Goal: Entertainment & Leisure: Consume media (video, audio)

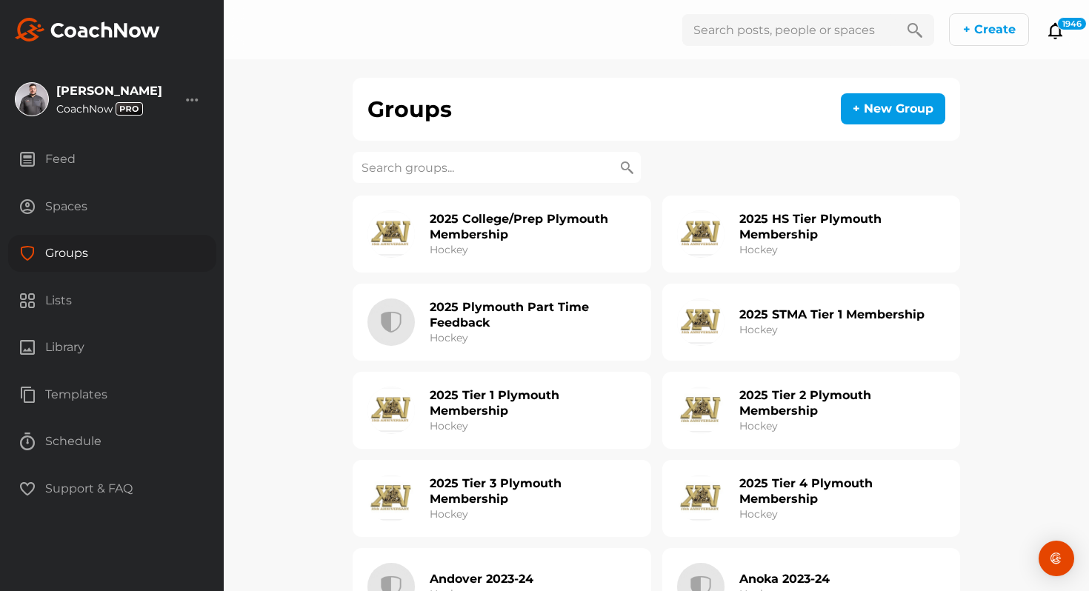
scroll to position [1195, 0]
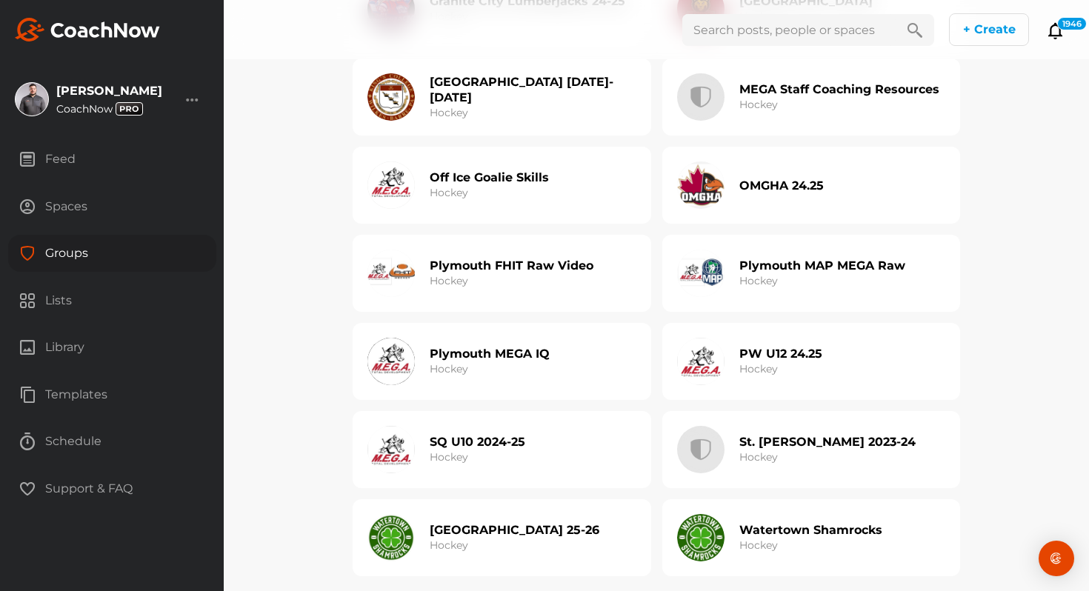
click at [589, 549] on div "[GEOGRAPHIC_DATA] 25-26 Hockey" at bounding box center [502, 537] width 299 height 77
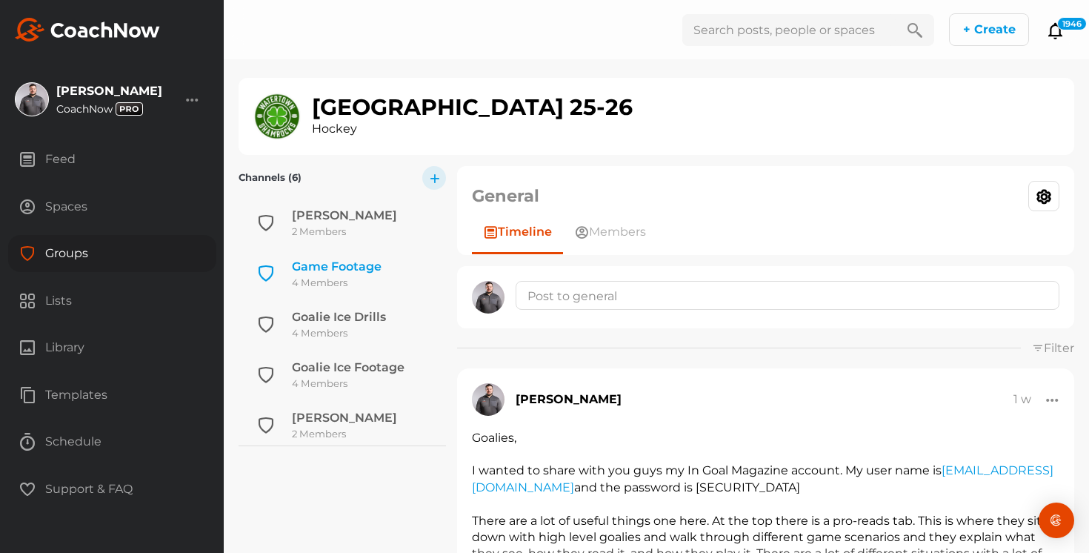
scroll to position [52, 0]
click at [379, 262] on div "Game Footage" at bounding box center [337, 268] width 90 height 18
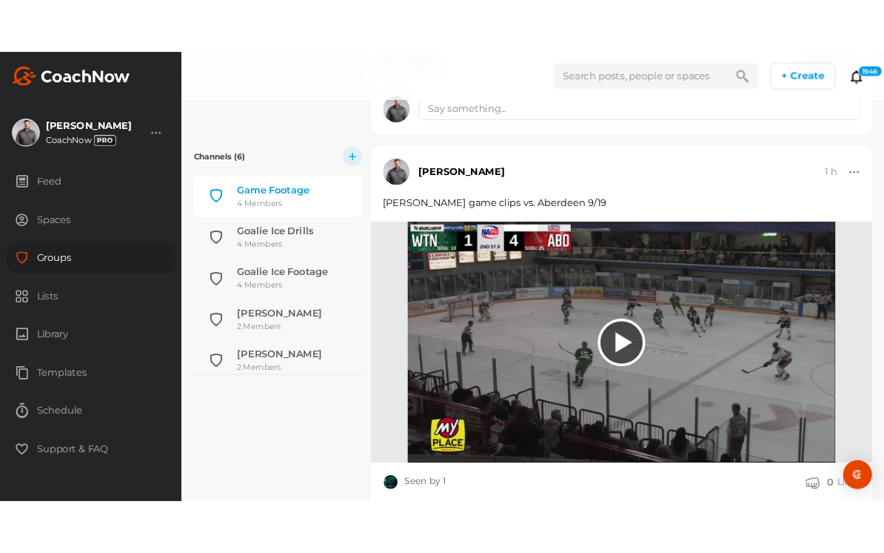
scroll to position [1372, 0]
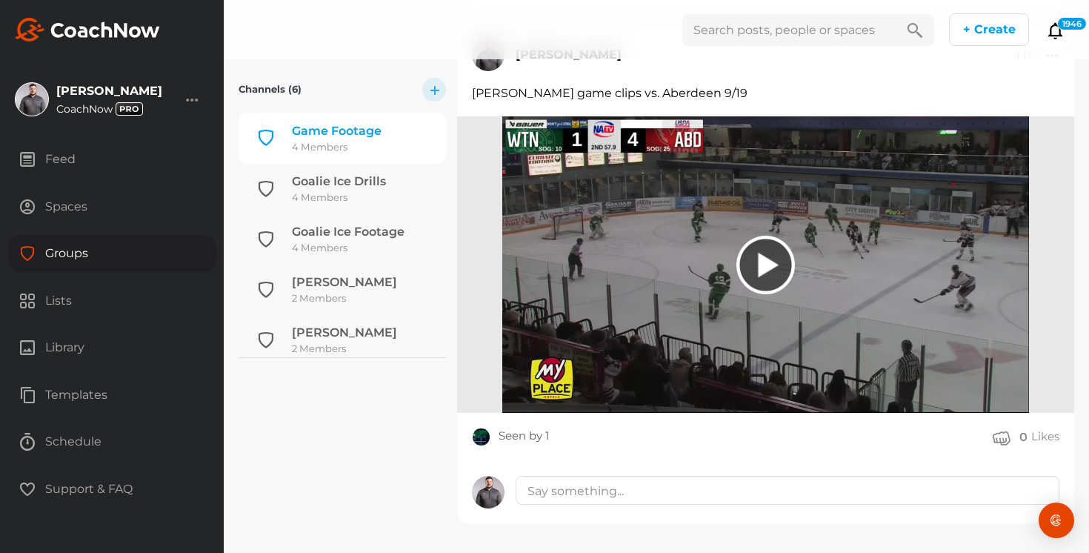
click at [707, 266] on img at bounding box center [765, 264] width 527 height 296
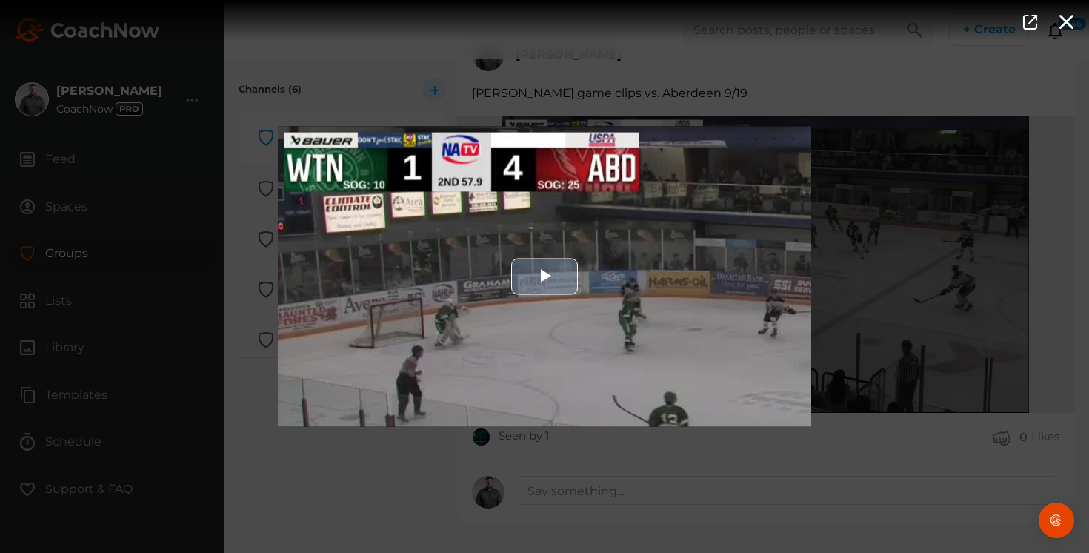
click at [485, 265] on div "Video Player" at bounding box center [544, 277] width 533 height 300
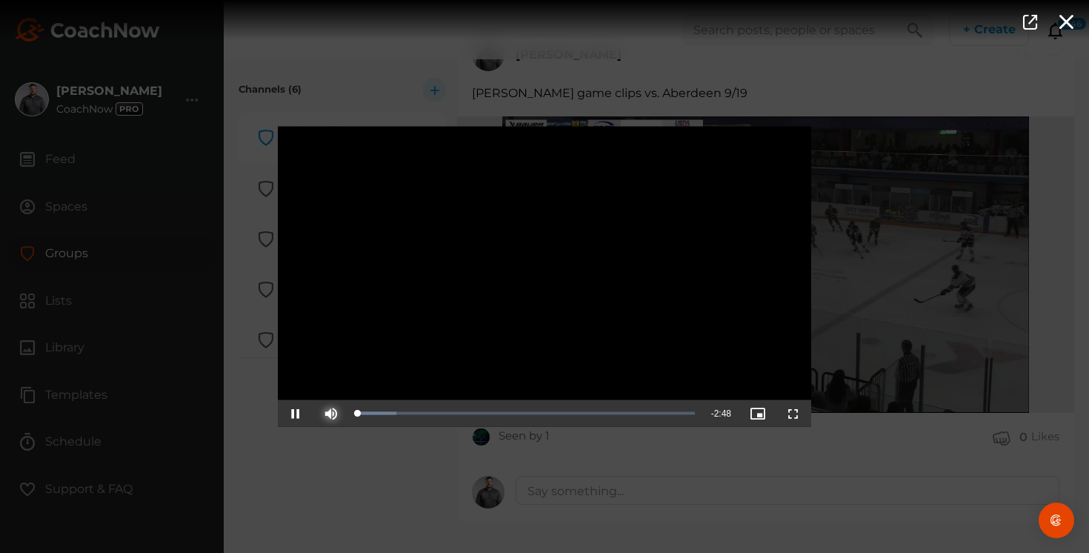
click at [331, 413] on span "Video Player" at bounding box center [331, 413] width 0 height 0
click at [296, 413] on span "Video Player" at bounding box center [296, 413] width 0 height 0
click at [793, 413] on span "Video Player" at bounding box center [793, 413] width 0 height 0
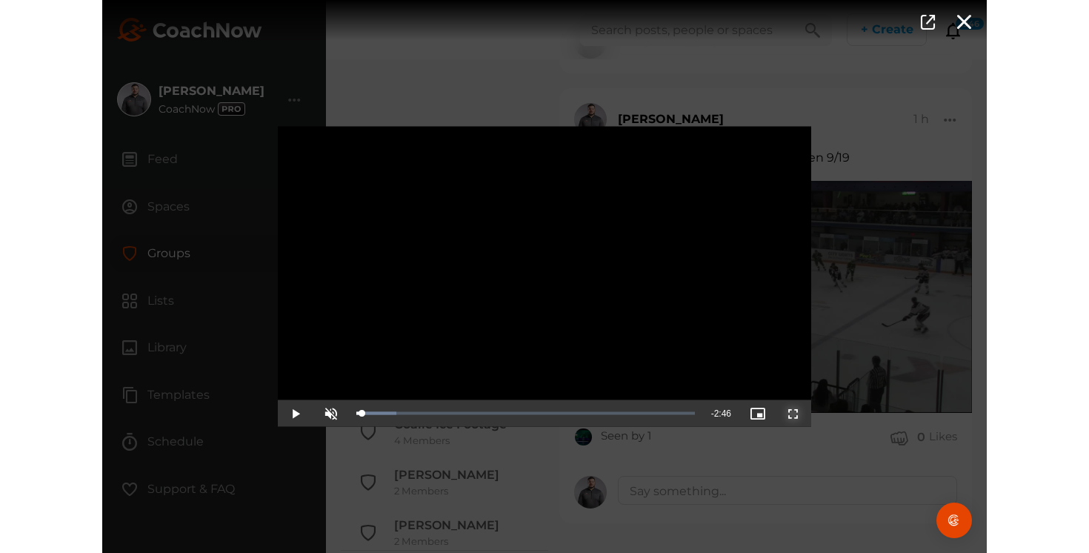
scroll to position [1179, 0]
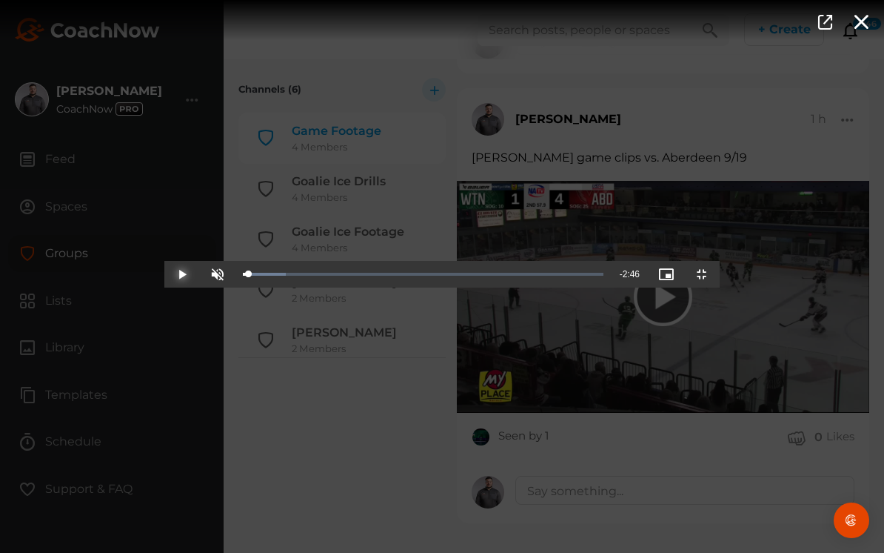
click at [182, 274] on span "Video Player" at bounding box center [182, 274] width 0 height 0
click at [269, 276] on div "0:06" at bounding box center [269, 274] width 1 height 4
click at [243, 276] on div "0:06" at bounding box center [249, 274] width 13 height 4
click at [243, 276] on div "0:04" at bounding box center [248, 274] width 10 height 4
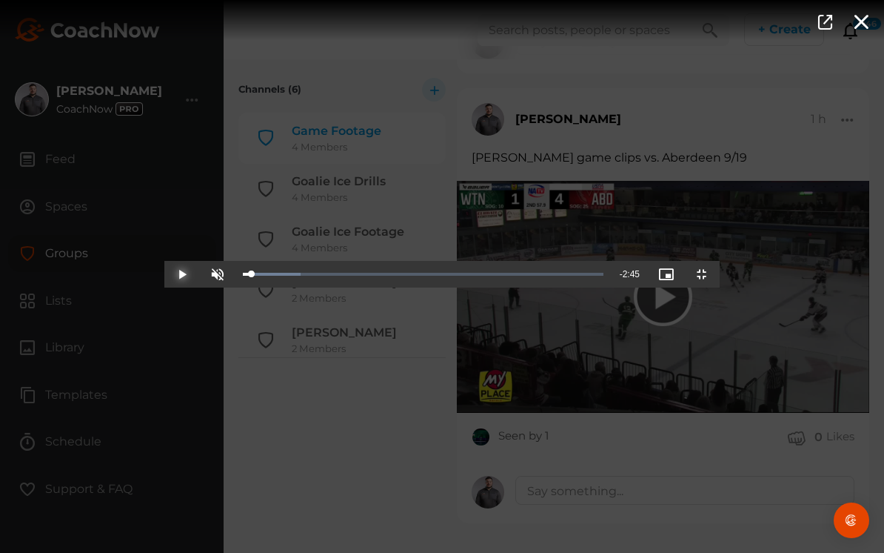
click at [182, 274] on span "Video Player" at bounding box center [182, 274] width 0 height 0
click at [243, 276] on div "0:09" at bounding box center [253, 274] width 21 height 4
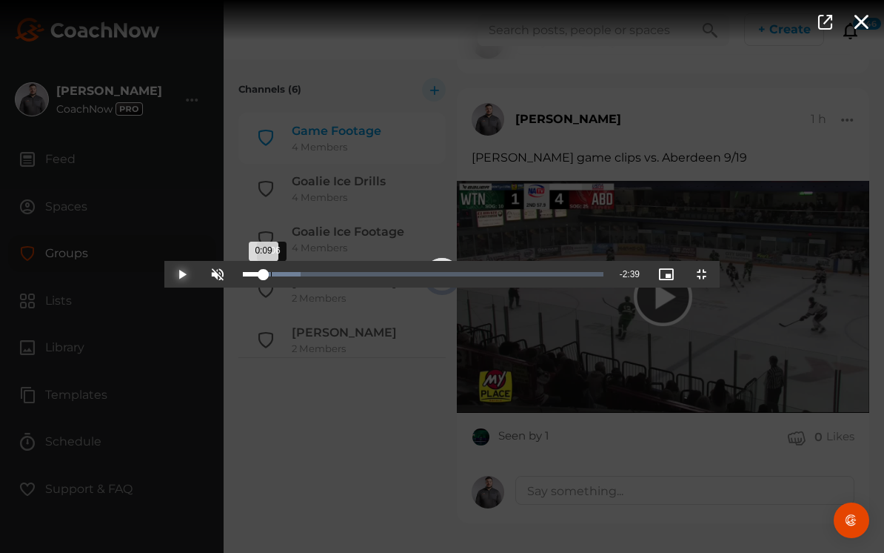
click at [271, 276] on div "0:06" at bounding box center [271, 274] width 1 height 4
click at [243, 276] on div "0:06" at bounding box center [250, 274] width 15 height 4
click at [182, 274] on span "Video Player" at bounding box center [182, 274] width 0 height 0
drag, startPoint x: 119, startPoint y: 539, endPoint x: 105, endPoint y: 541, distance: 13.5
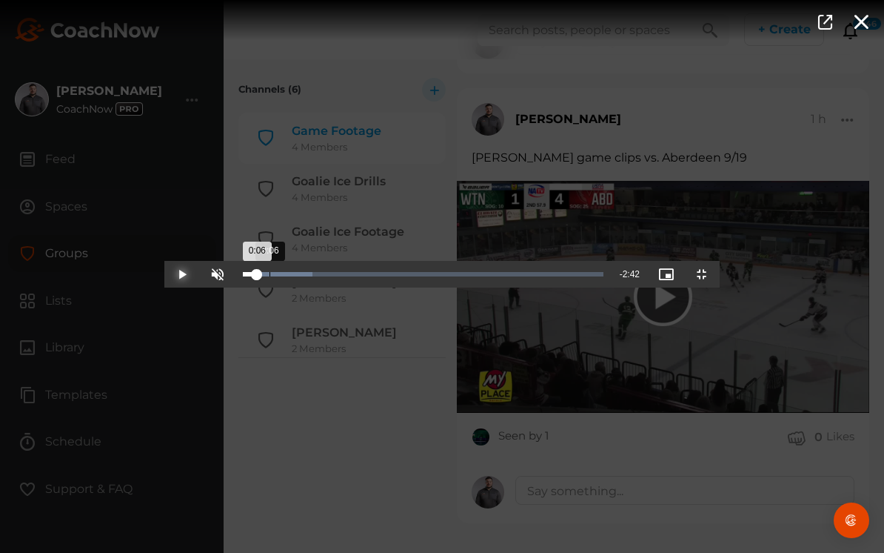
click at [243, 276] on div "0:06" at bounding box center [250, 274] width 14 height 4
click at [182, 274] on span "Video Player" at bounding box center [182, 274] width 0 height 0
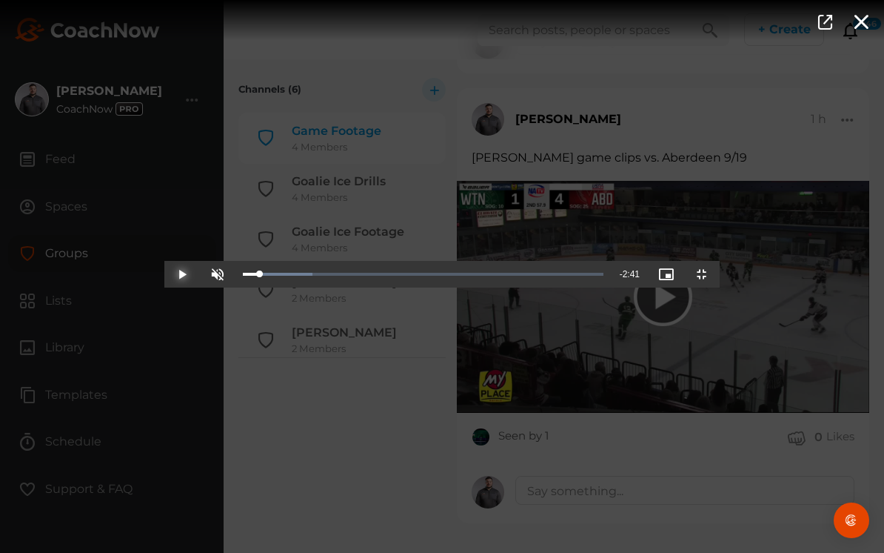
click at [182, 274] on span "Video Player" at bounding box center [182, 274] width 0 height 0
click at [243, 276] on div "Loaded : 19.29% 0:12 0:09" at bounding box center [423, 274] width 361 height 4
click at [182, 274] on span "Video Player" at bounding box center [182, 274] width 0 height 0
click at [319, 276] on div "0:18" at bounding box center [319, 274] width 1 height 4
click at [182, 274] on span "Video Player" at bounding box center [182, 274] width 0 height 0
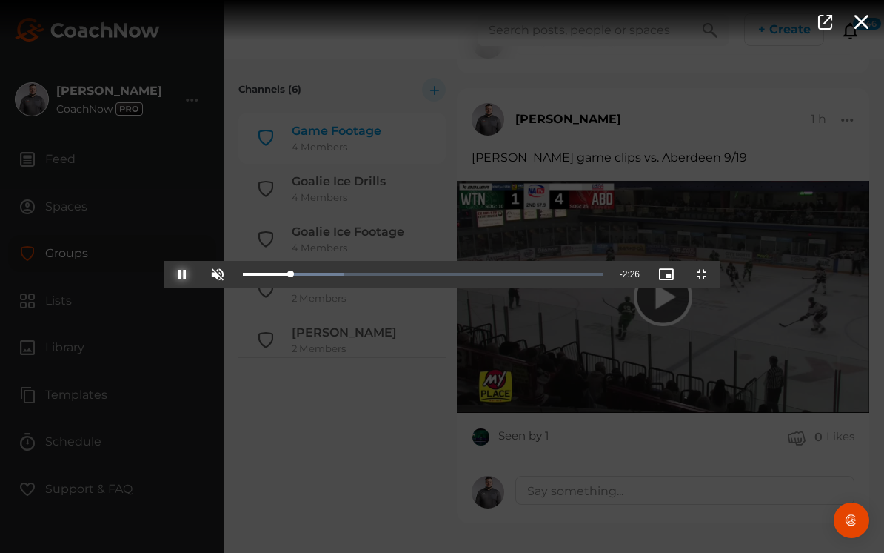
click at [182, 274] on span "Video Player" at bounding box center [182, 274] width 0 height 0
click at [243, 276] on div "Loaded : 36.44% 0:29 0:29" at bounding box center [423, 274] width 361 height 4
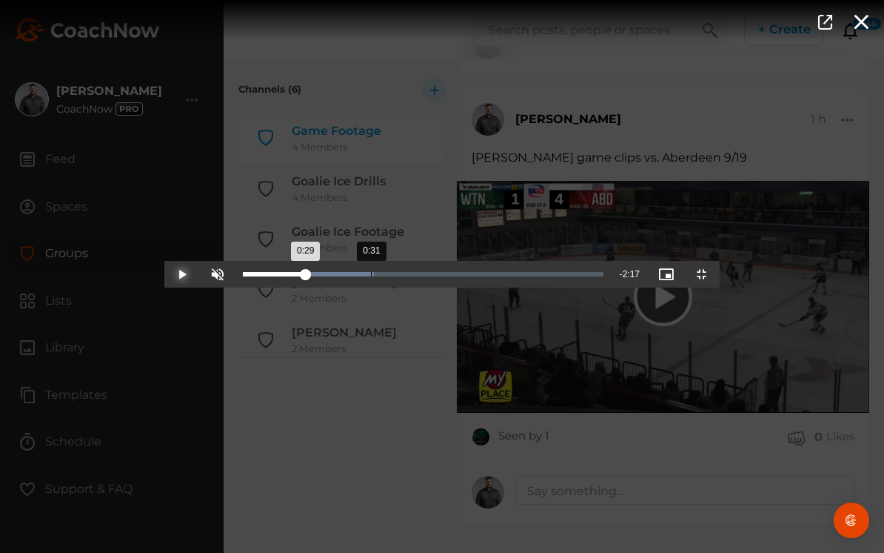
drag, startPoint x: 199, startPoint y: 540, endPoint x: 207, endPoint y: 541, distance: 8.2
click at [243, 276] on div "Loaded : 36.44% 0:31 0:29" at bounding box center [423, 274] width 361 height 4
click at [243, 276] on div "Loaded : 36.44% 0:26 0:26" at bounding box center [423, 274] width 361 height 4
click at [182, 274] on span "Video Player" at bounding box center [182, 274] width 0 height 0
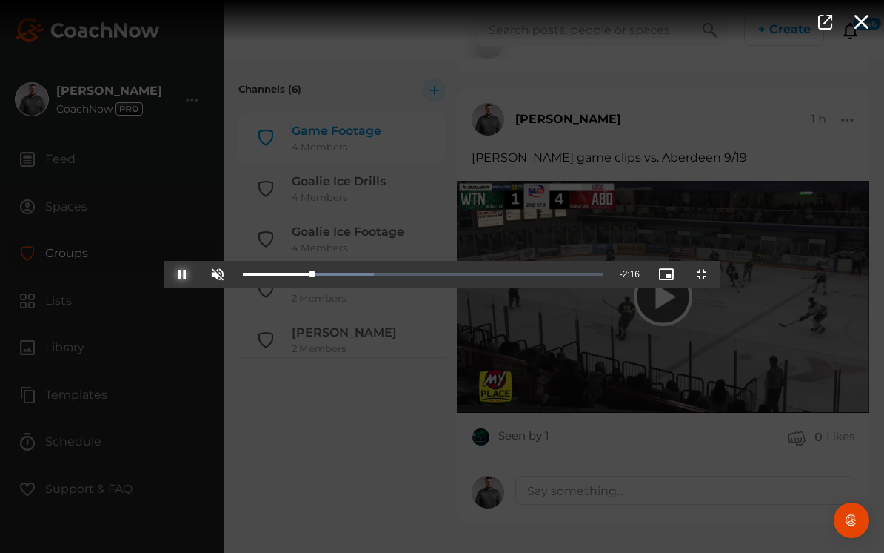
click at [182, 274] on span "Video Player" at bounding box center [182, 274] width 0 height 0
click at [367, 276] on div "0:30" at bounding box center [367, 274] width 1 height 4
click at [182, 274] on span "Video Player" at bounding box center [182, 274] width 0 height 0
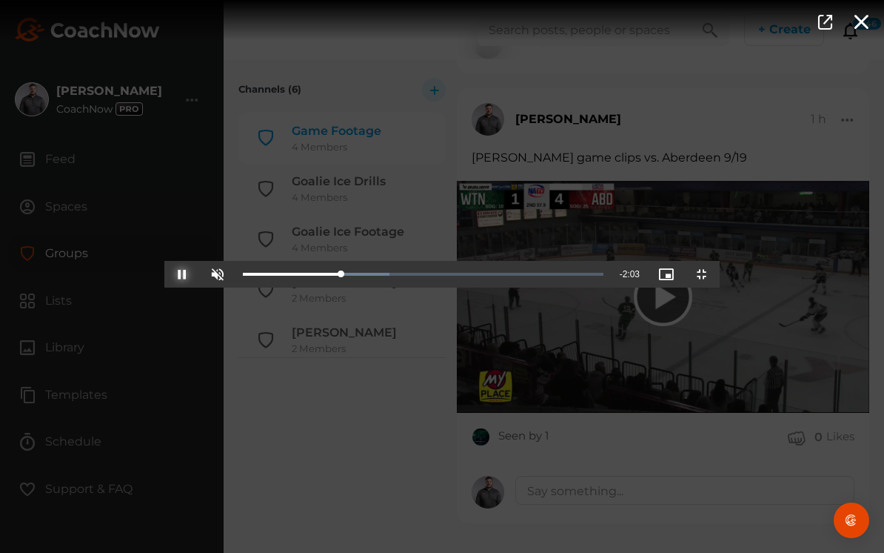
click at [182, 274] on span "Video Player" at bounding box center [182, 274] width 0 height 0
click at [419, 276] on div "0:42" at bounding box center [419, 274] width 1 height 4
click at [182, 274] on span "Video Player" at bounding box center [182, 274] width 0 height 0
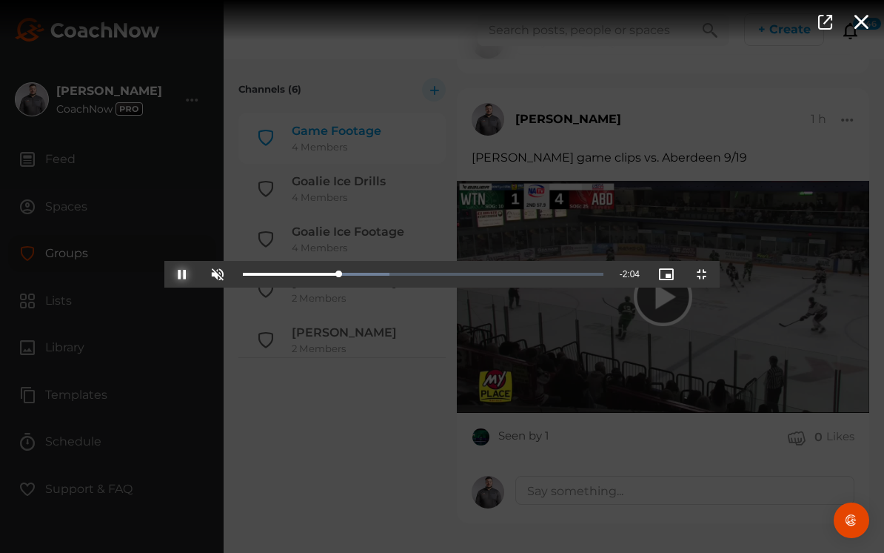
click at [182, 274] on span "Video Player" at bounding box center [182, 274] width 0 height 0
click at [252, 276] on div "Loaded : 40.73% 0:42 0:48" at bounding box center [423, 274] width 361 height 4
click at [244, 276] on div "Loaded : 40.73% 0:40 0:42" at bounding box center [423, 274] width 361 height 4
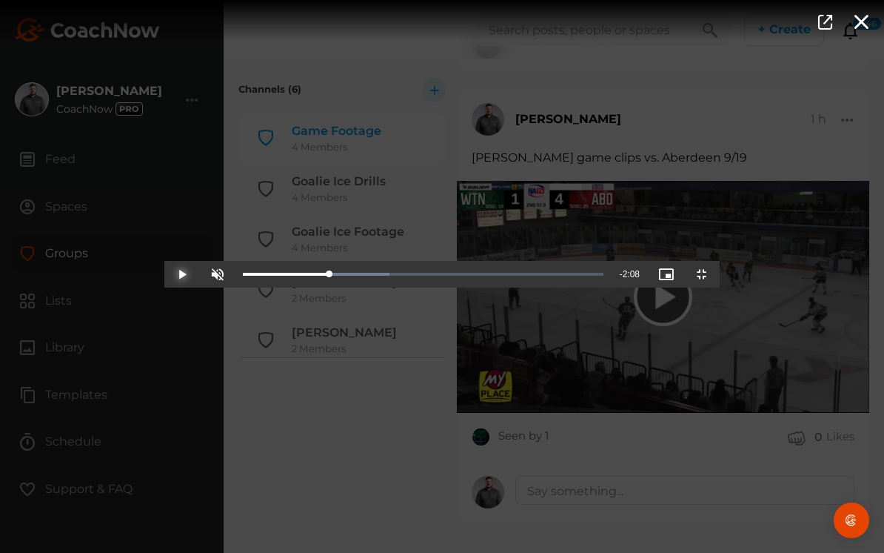
click at [182, 274] on span "Video Player" at bounding box center [182, 274] width 0 height 0
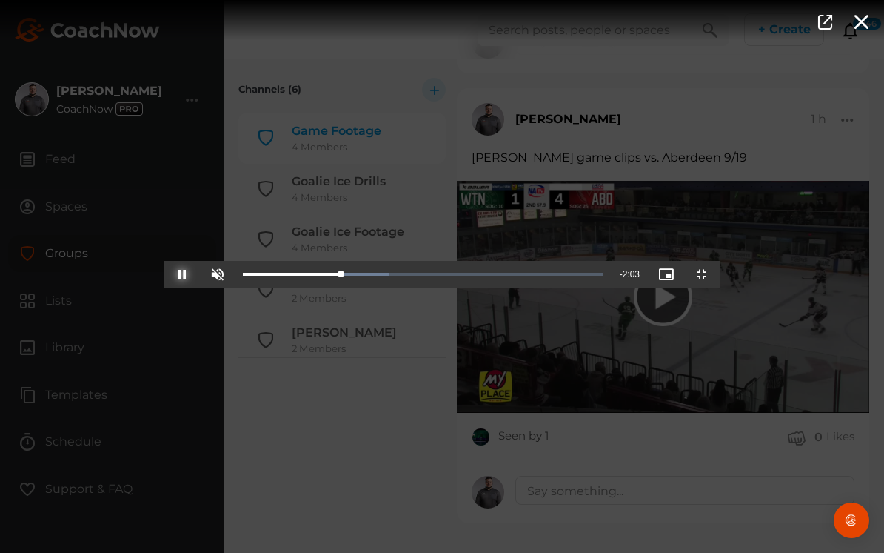
click at [182, 274] on span "Video Player" at bounding box center [182, 274] width 0 height 0
click at [279, 287] on div "Loaded : 45.02% 0:48 0:56" at bounding box center [424, 274] width 376 height 27
click at [182, 274] on span "Video Player" at bounding box center [182, 274] width 0 height 0
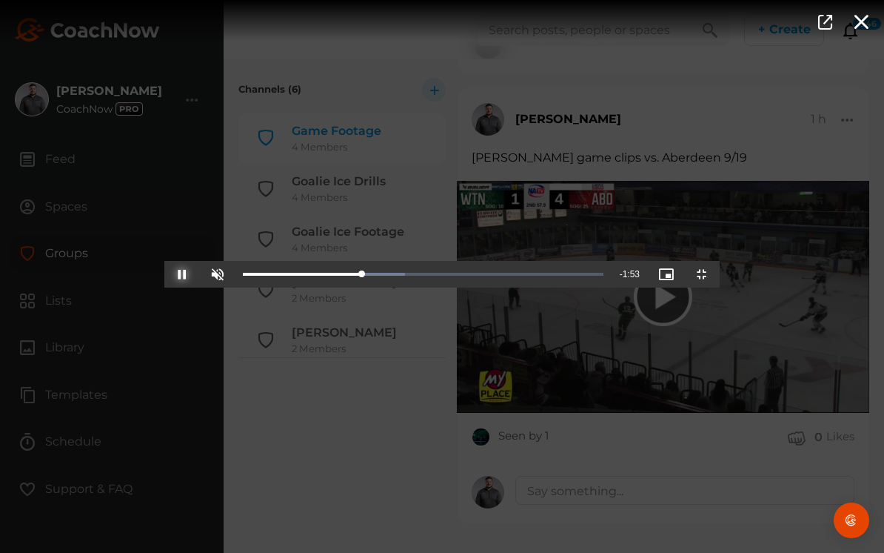
click at [182, 274] on span "Video Player" at bounding box center [182, 274] width 0 height 0
click at [291, 287] on div "Loaded : 45.02% 0:51 0:56" at bounding box center [424, 274] width 376 height 27
click at [182, 274] on span "Video Player" at bounding box center [182, 274] width 0 height 0
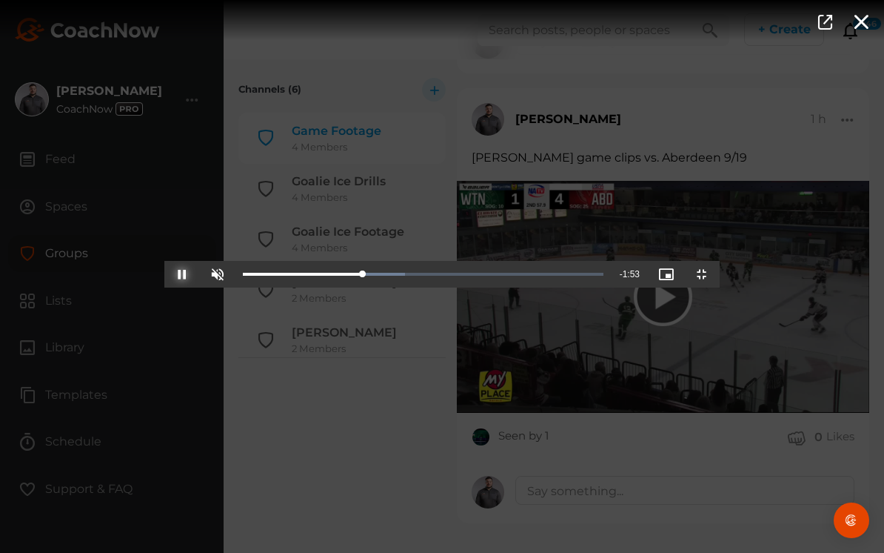
click at [182, 274] on span "Video Player" at bounding box center [182, 274] width 0 height 0
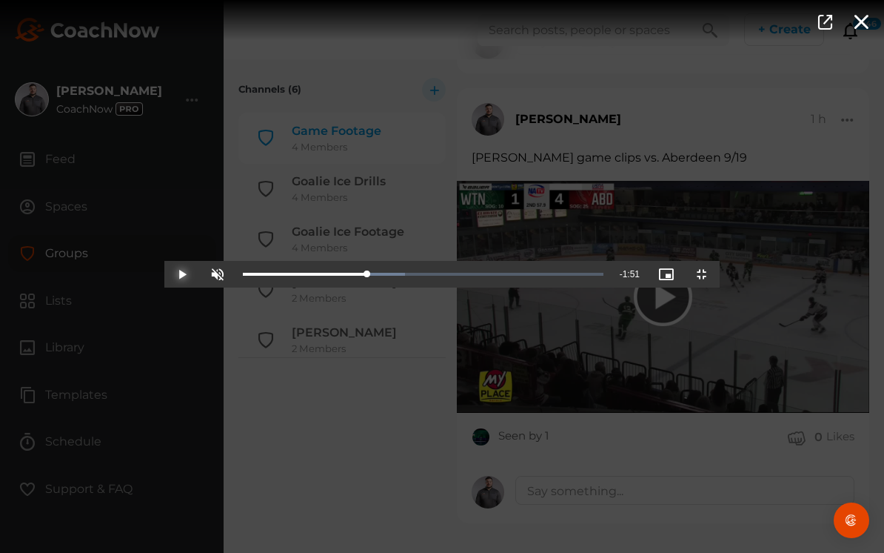
click at [182, 274] on span "Video Player" at bounding box center [182, 274] width 0 height 0
click at [476, 276] on div "0:56" at bounding box center [476, 274] width 1 height 4
click at [460, 276] on div "0:52" at bounding box center [460, 274] width 1 height 4
click at [182, 274] on span "Video Player" at bounding box center [182, 274] width 0 height 0
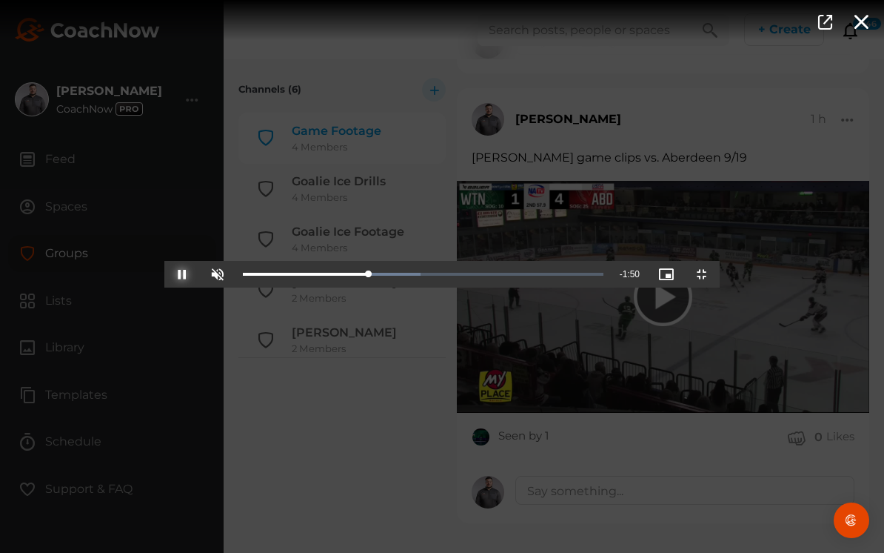
click at [182, 274] on span "Video Player" at bounding box center [182, 274] width 0 height 0
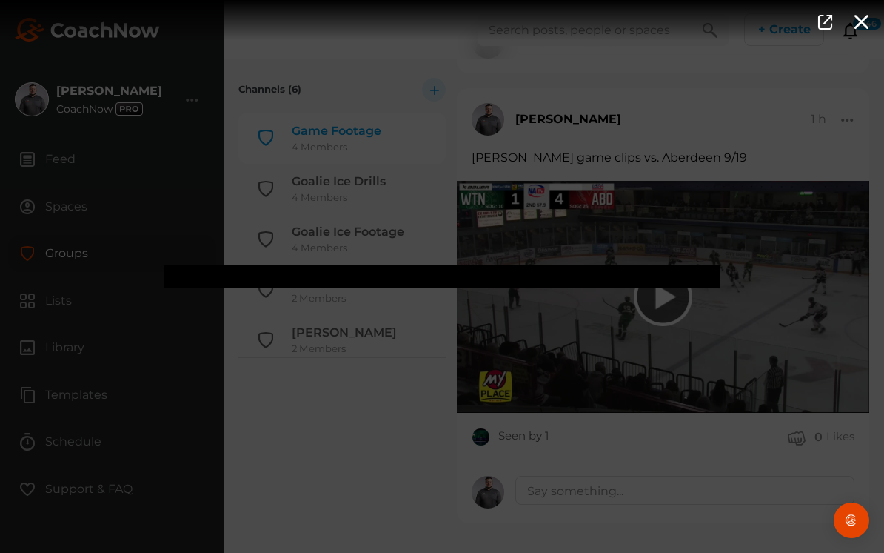
click at [180, 287] on video "Video Player" at bounding box center [442, 276] width 556 height 22
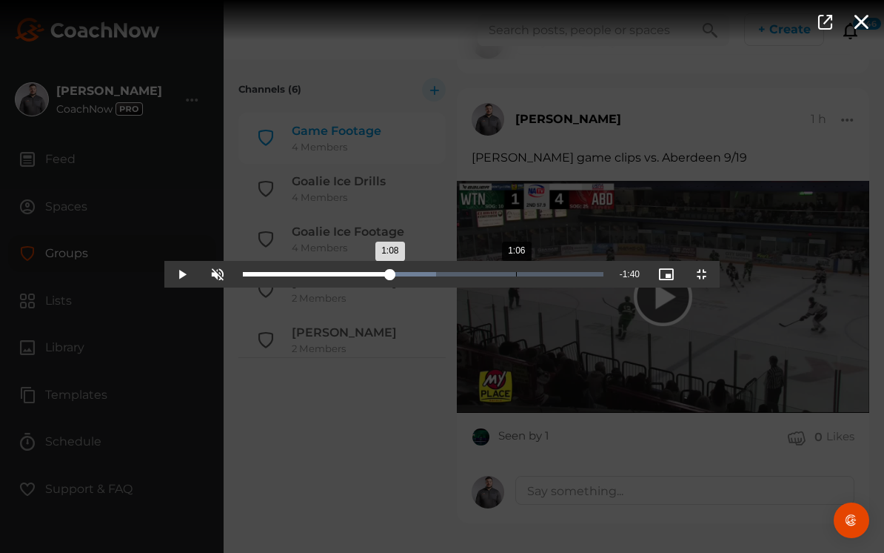
click at [350, 276] on div "1:08" at bounding box center [316, 274] width 147 height 4
click at [182, 274] on span "Video Player" at bounding box center [182, 274] width 0 height 0
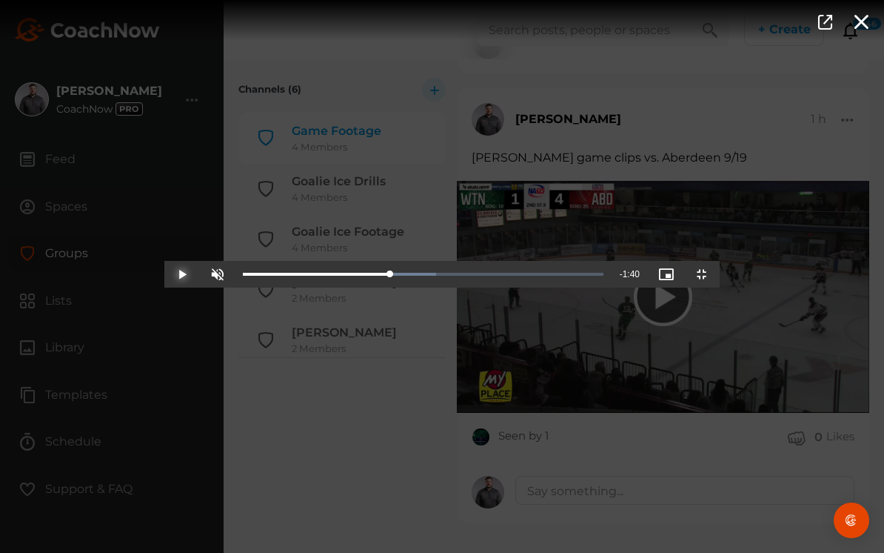
click at [182, 274] on span "Video Player" at bounding box center [182, 274] width 0 height 0
click at [341, 276] on div "Loaded : 53.59% 1:02 1:08" at bounding box center [423, 274] width 361 height 4
click at [182, 274] on span "Video Player" at bounding box center [182, 274] width 0 height 0
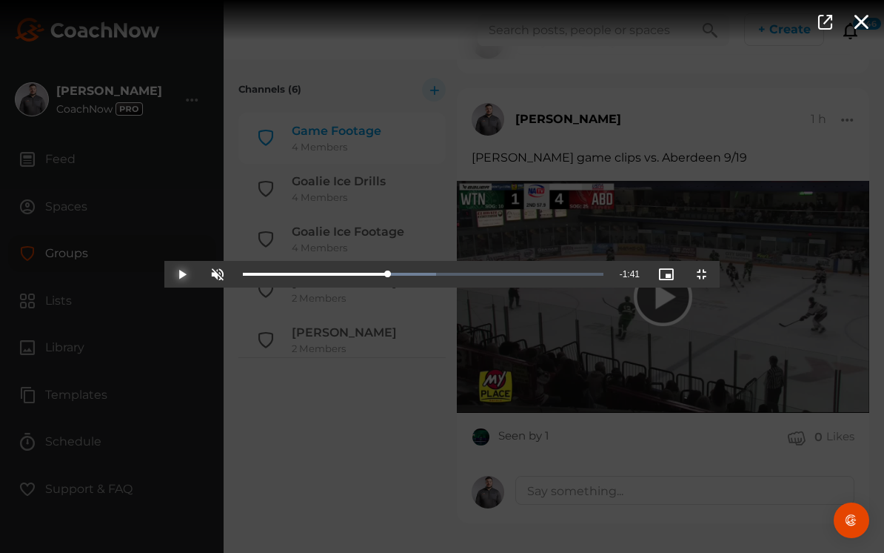
click at [182, 274] on span "Video Player" at bounding box center [182, 274] width 0 height 0
click at [164, 287] on video "Video Player" at bounding box center [442, 276] width 556 height 22
click at [182, 274] on span "Video Player" at bounding box center [182, 274] width 0 height 0
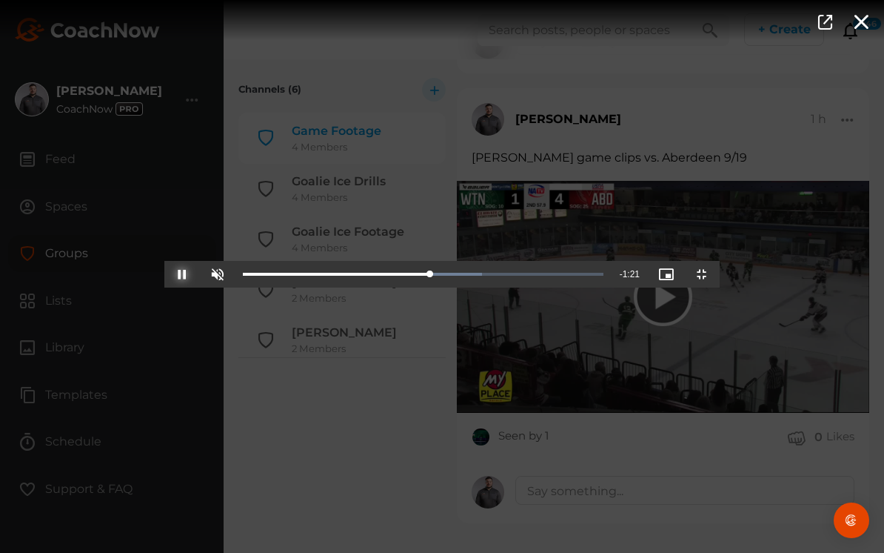
click at [182, 274] on span "Video Player" at bounding box center [182, 274] width 0 height 0
click at [417, 287] on div "Loaded : 66.45% 1:22 1:32" at bounding box center [424, 274] width 376 height 27
click at [182, 274] on span "Video Player" at bounding box center [182, 274] width 0 height 0
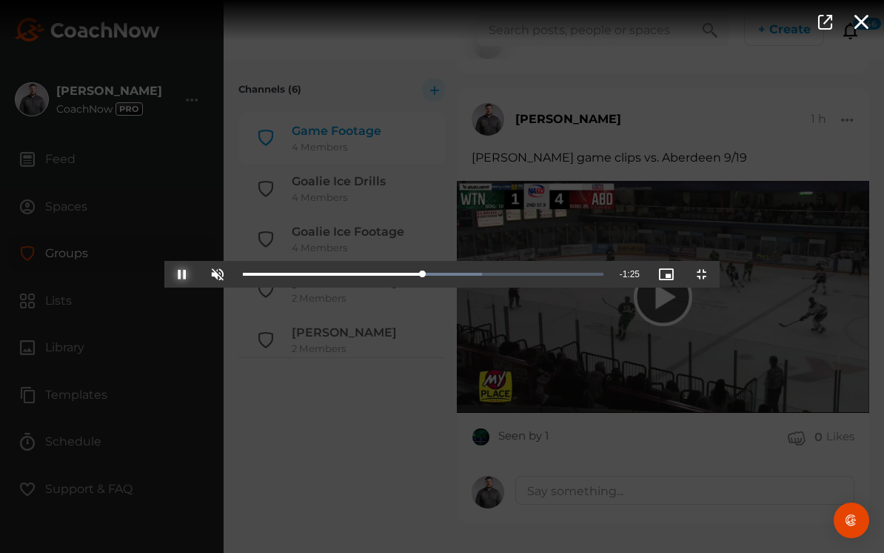
click at [182, 274] on span "Video Player" at bounding box center [182, 274] width 0 height 0
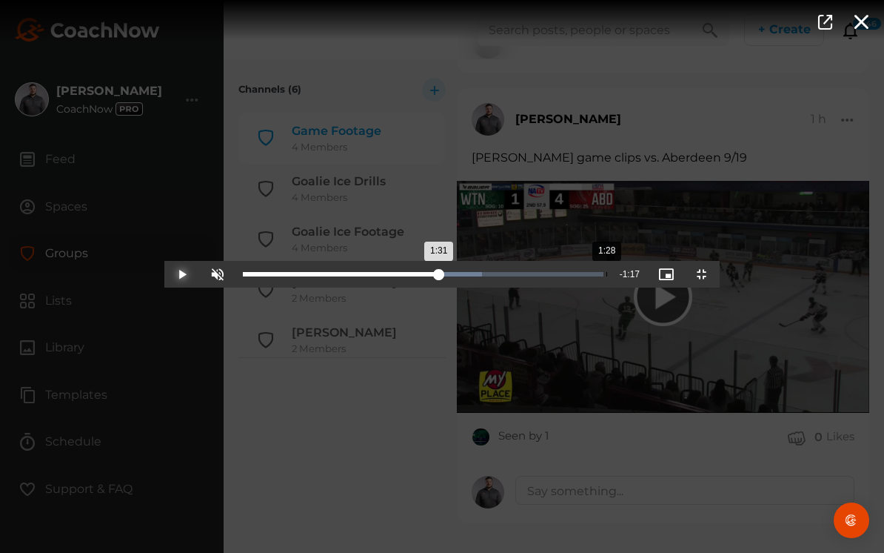
click at [442, 287] on div "Loaded : 66.45% 1:28 1:31" at bounding box center [424, 274] width 376 height 27
click at [182, 274] on span "Video Player" at bounding box center [182, 274] width 0 height 0
click at [606, 276] on div "1:28" at bounding box center [606, 274] width 1 height 4
click at [182, 274] on span "Video Player" at bounding box center [182, 274] width 0 height 0
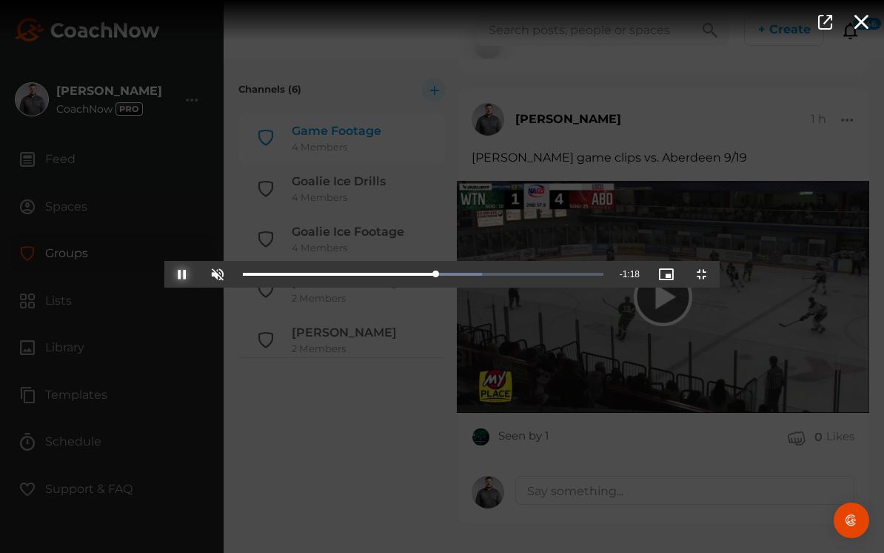
click at [182, 274] on span "Video Player" at bounding box center [182, 274] width 0 height 0
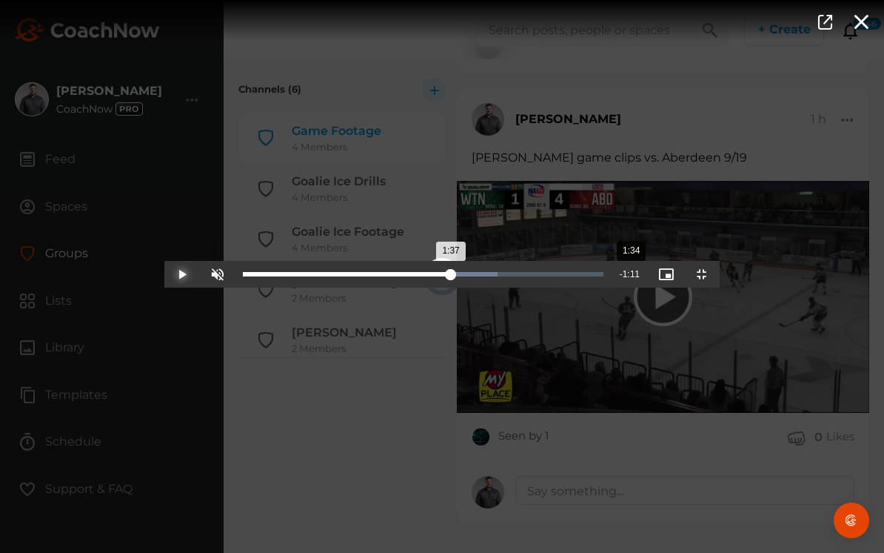
click at [451, 276] on div "1:37" at bounding box center [347, 274] width 208 height 4
click at [446, 276] on div "1:34" at bounding box center [344, 274] width 203 height 4
click at [445, 287] on div "Loaded : 70.74% 1:27 1:32" at bounding box center [424, 274] width 376 height 27
click at [182, 274] on span "Video Player" at bounding box center [182, 274] width 0 height 0
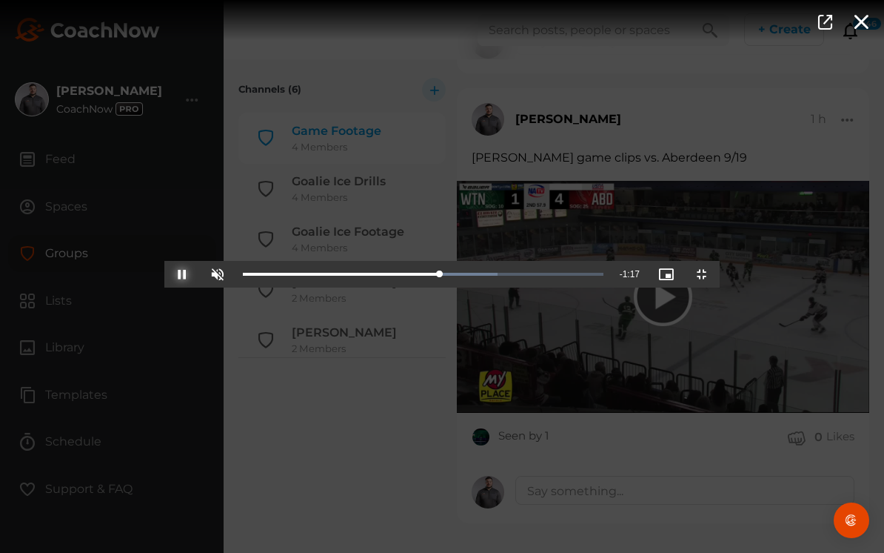
click at [182, 274] on span "Video Player" at bounding box center [182, 274] width 0 height 0
click at [464, 276] on div "1:43" at bounding box center [353, 274] width 221 height 4
click at [463, 276] on div "1:42" at bounding box center [353, 274] width 220 height 4
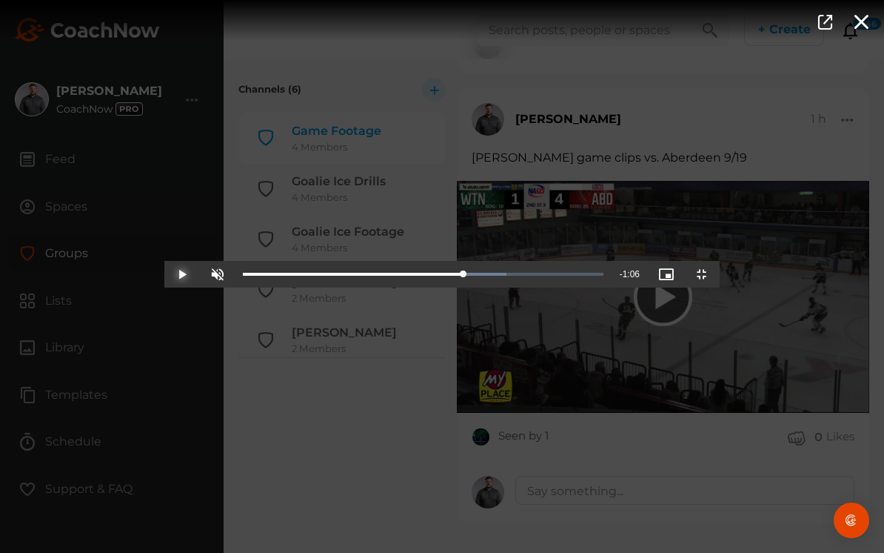
click at [182, 274] on span "Video Player" at bounding box center [182, 274] width 0 height 0
click at [465, 276] on div "1:43" at bounding box center [354, 274] width 222 height 4
click at [462, 276] on div "1:42" at bounding box center [352, 274] width 219 height 4
click at [182, 274] on span "Video Player" at bounding box center [182, 274] width 0 height 0
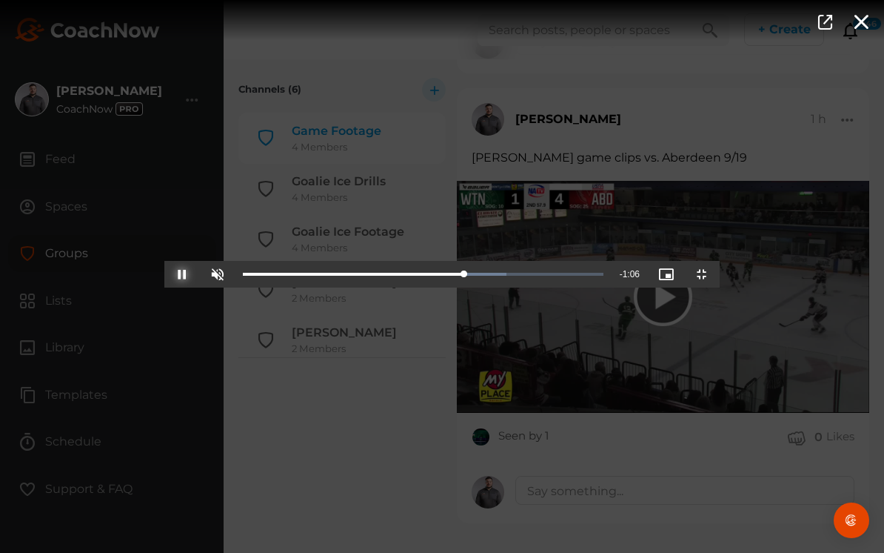
click at [182, 274] on span "Video Player" at bounding box center [182, 274] width 0 height 0
click at [495, 287] on div "Loaded : 77.44% 1:41 1:44" at bounding box center [424, 274] width 376 height 27
click at [182, 274] on span "Video Player" at bounding box center [182, 274] width 0 height 0
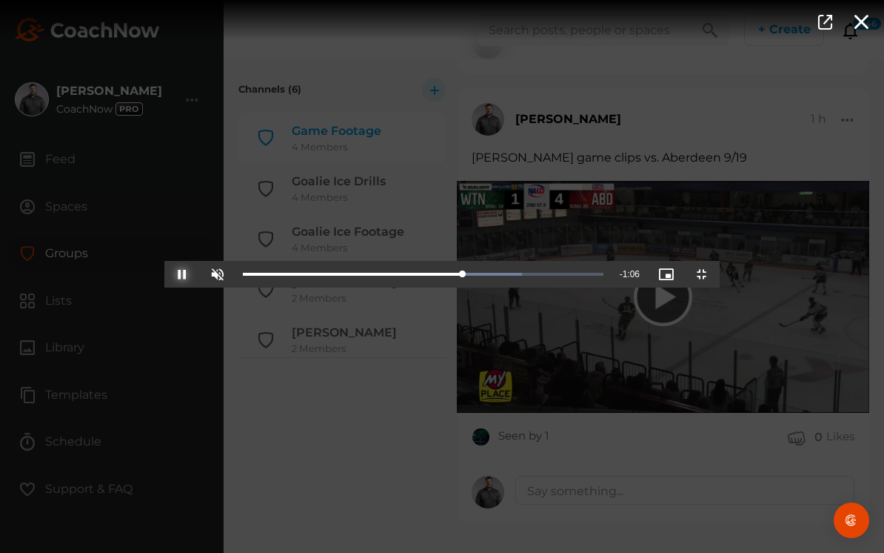
click at [182, 274] on span "Video Player" at bounding box center [182, 274] width 0 height 0
click at [465, 276] on div "1:43" at bounding box center [354, 274] width 222 height 4
click at [463, 276] on div "1:42" at bounding box center [353, 274] width 220 height 4
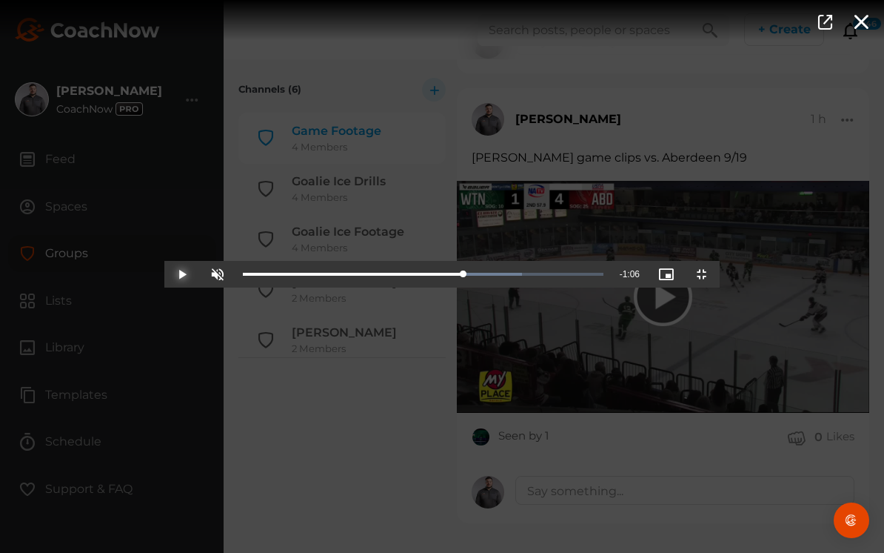
click at [182, 274] on span "Video Player" at bounding box center [182, 274] width 0 height 0
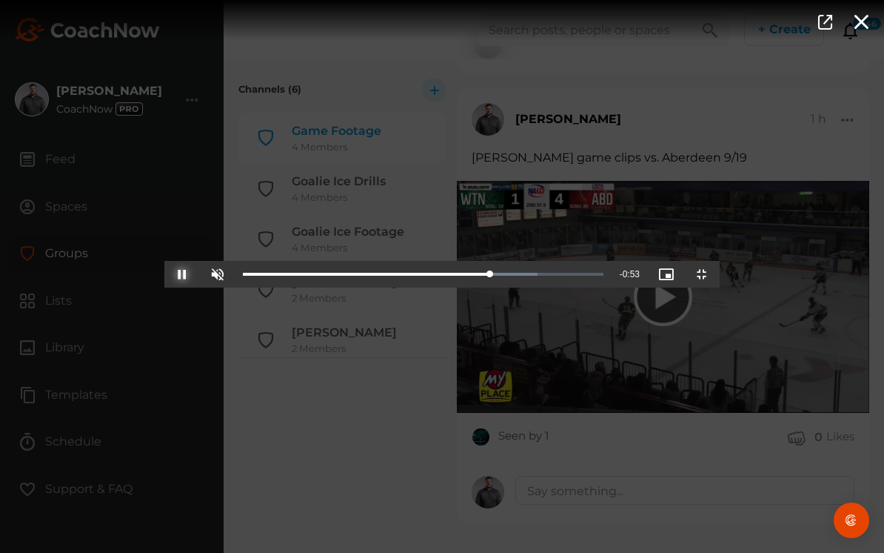
click at [182, 274] on span "Video Player" at bounding box center [182, 274] width 0 height 0
click at [490, 276] on div "1:55" at bounding box center [366, 274] width 247 height 4
click at [182, 274] on span "Video Player" at bounding box center [182, 274] width 0 height 0
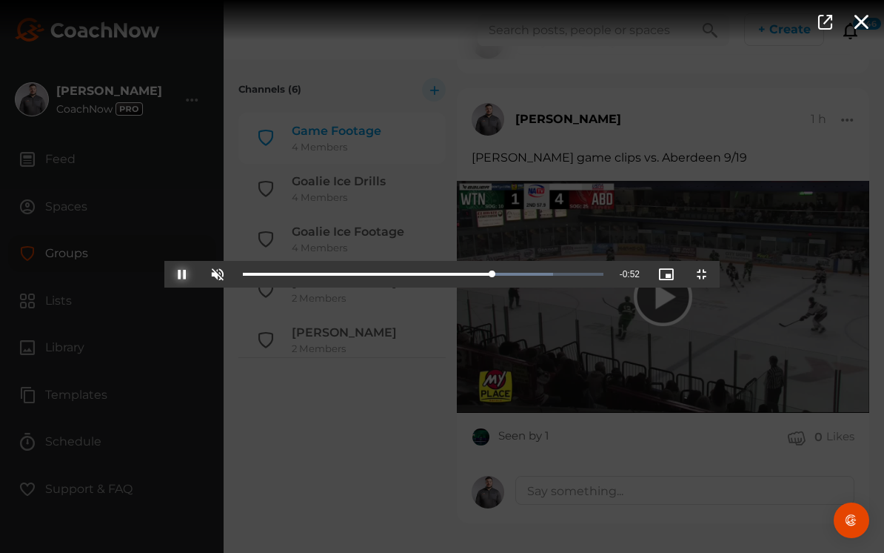
click at [182, 274] on span "Video Player" at bounding box center [182, 274] width 0 height 0
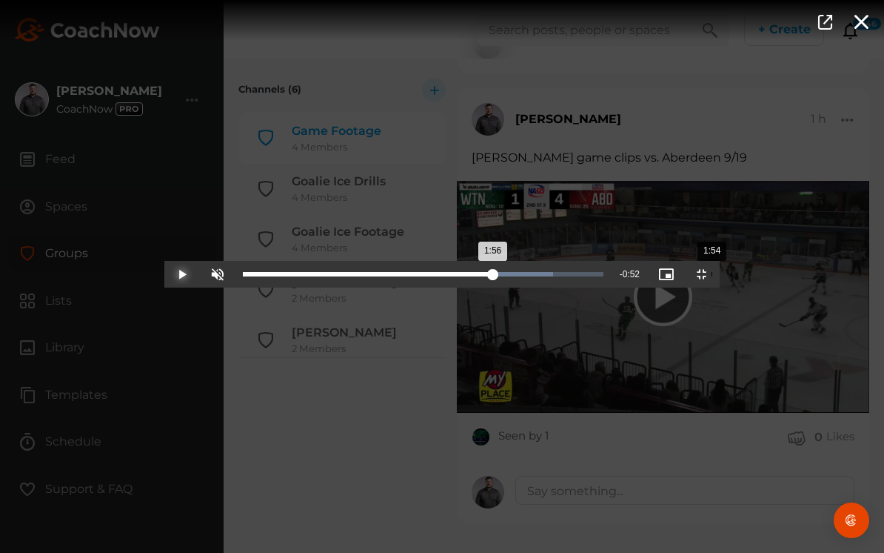
click at [548, 287] on div "Loaded : 86.01% 1:54 1:56" at bounding box center [424, 274] width 376 height 27
click at [182, 274] on span "Video Player" at bounding box center [182, 274] width 0 height 0
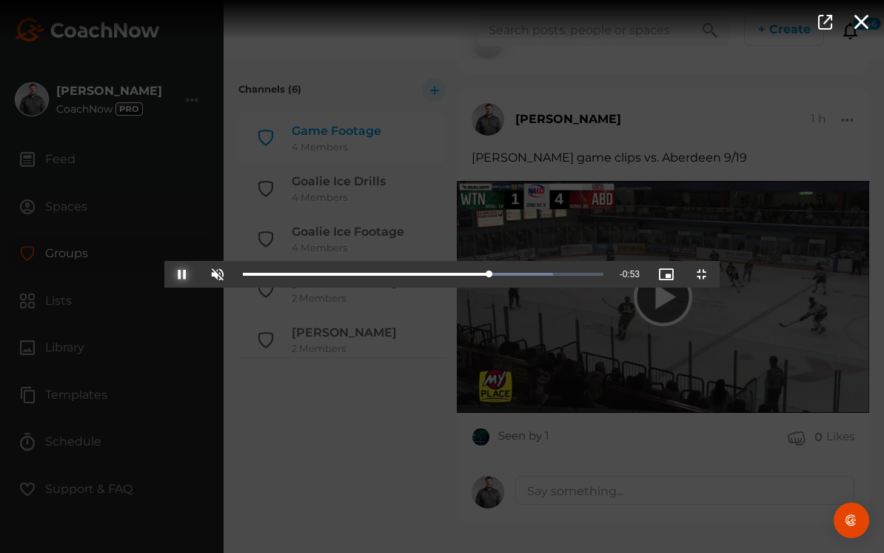
click at [182, 274] on span "Video Player" at bounding box center [182, 274] width 0 height 0
click at [553, 276] on div "Loaded : 86.01% 1:55 1:57" at bounding box center [423, 274] width 361 height 4
click at [709, 276] on div "1:53" at bounding box center [709, 274] width 1 height 4
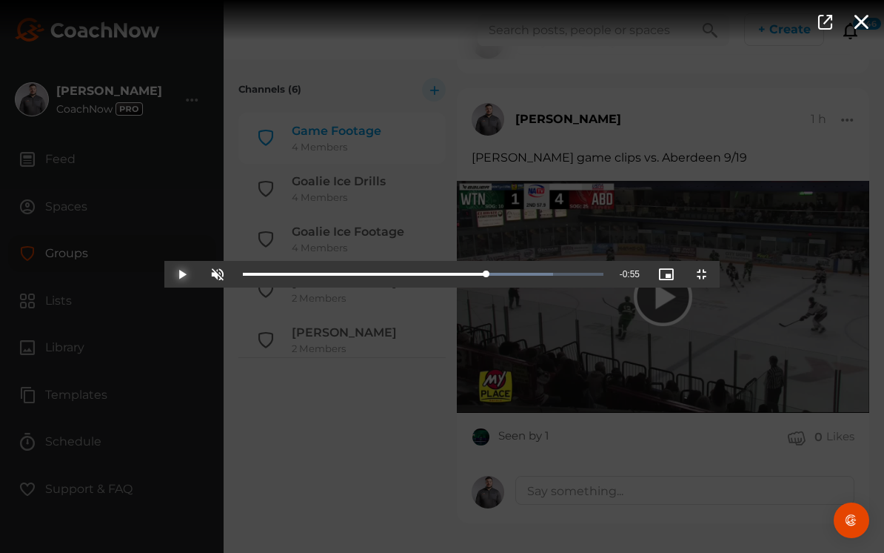
click at [182, 274] on span "Video Player" at bounding box center [182, 274] width 0 height 0
click at [495, 276] on div "1:57" at bounding box center [369, 274] width 252 height 4
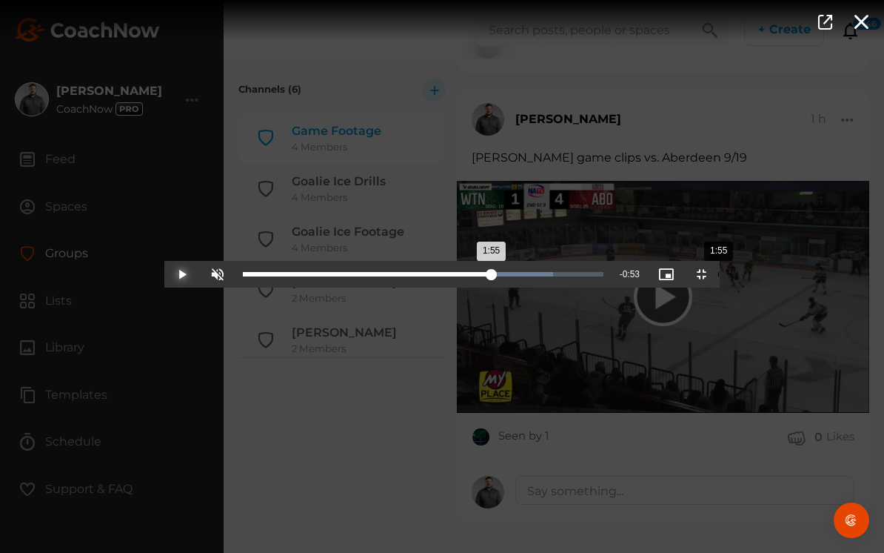
click at [492, 276] on div "1:55" at bounding box center [367, 274] width 249 height 4
click at [182, 274] on span "Video Player" at bounding box center [182, 274] width 0 height 0
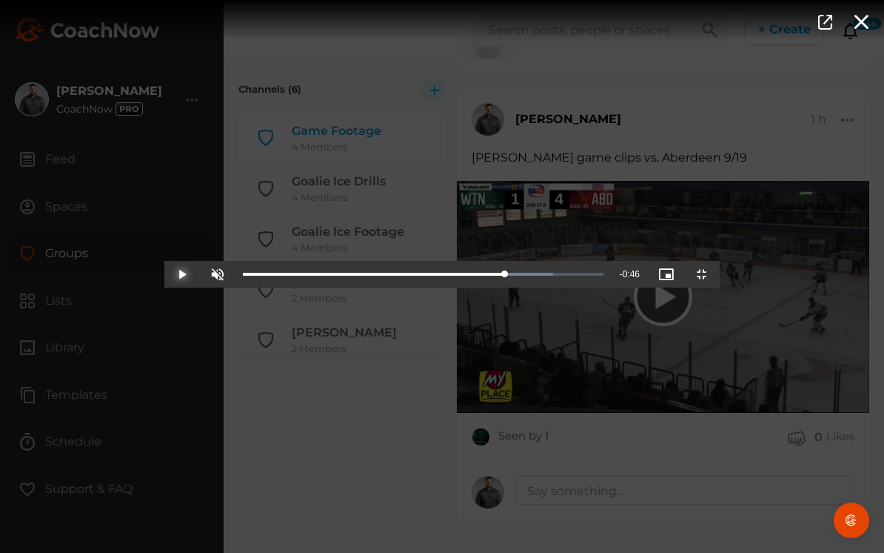
click at [182, 274] on span "Video Player" at bounding box center [182, 274] width 0 height 0
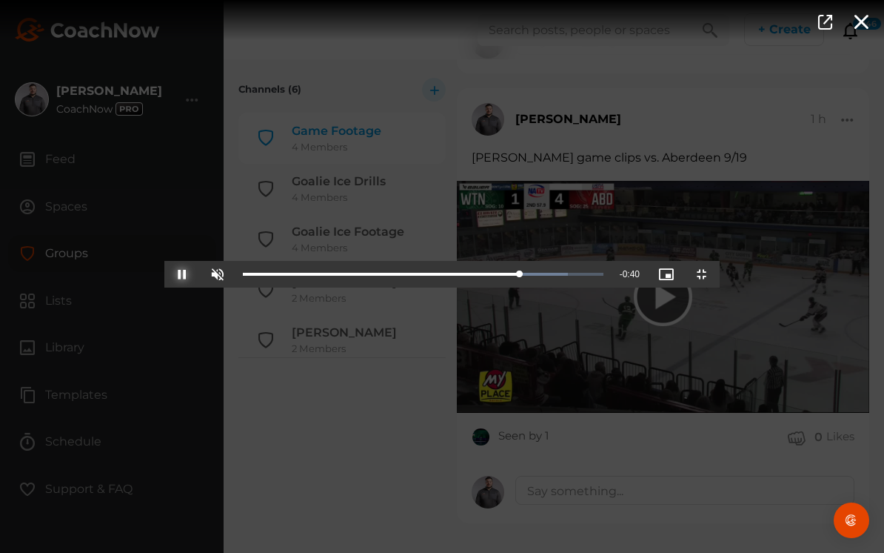
click at [182, 274] on span "Video Player" at bounding box center [182, 274] width 0 height 0
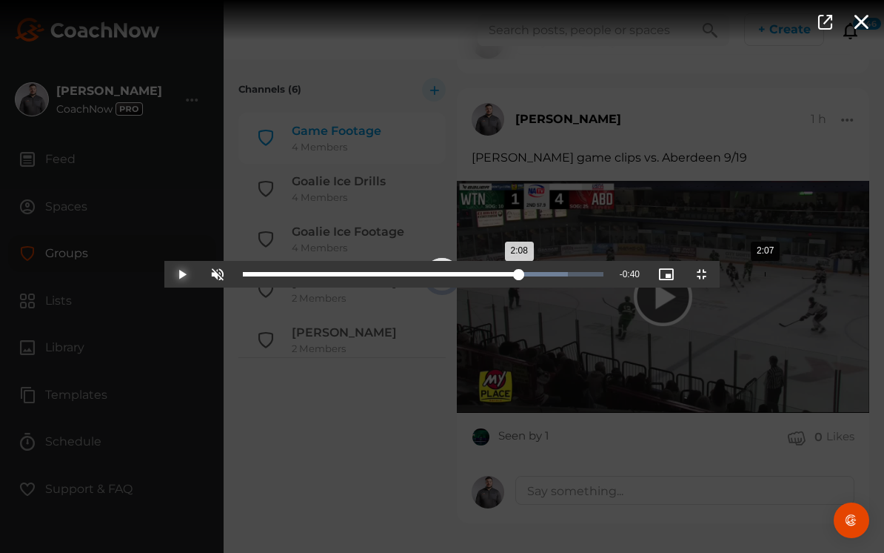
click at [519, 276] on div "2:08" at bounding box center [381, 274] width 276 height 4
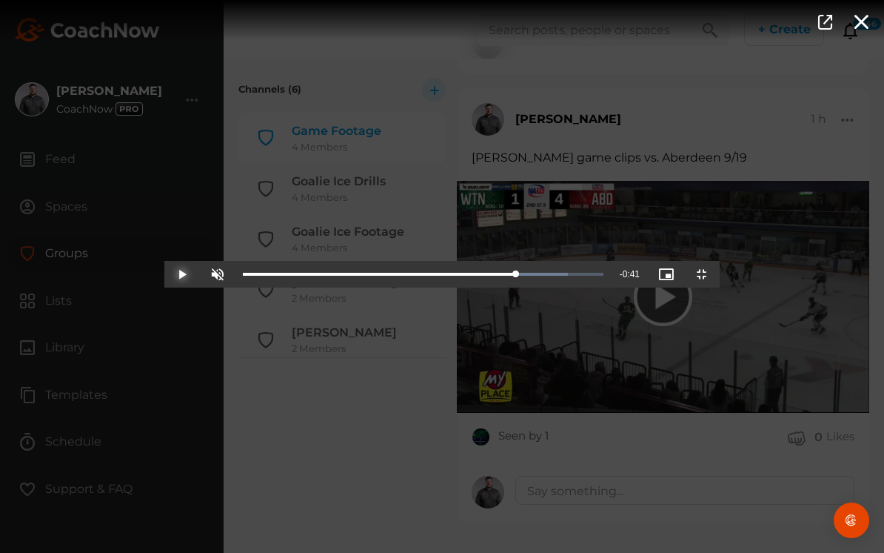
click at [182, 274] on span "Video Player" at bounding box center [182, 274] width 0 height 0
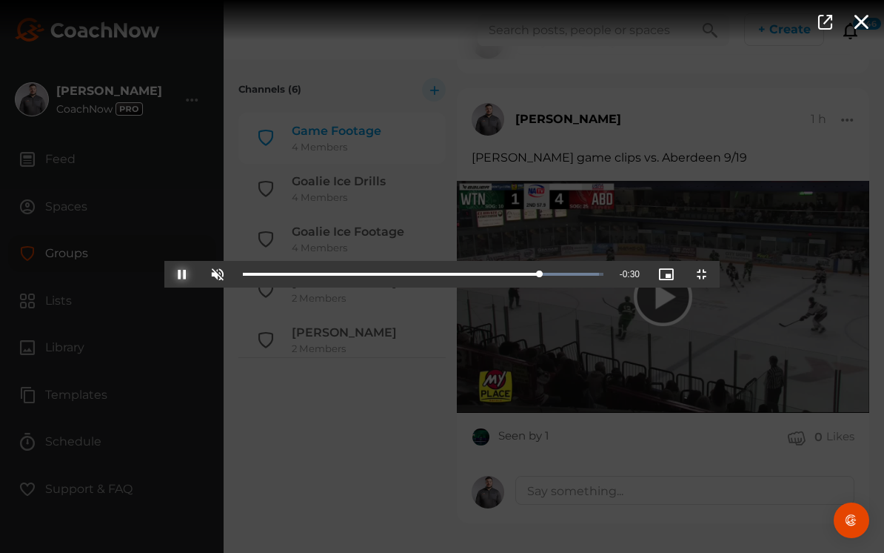
click at [182, 274] on span "Video Player" at bounding box center [182, 274] width 0 height 0
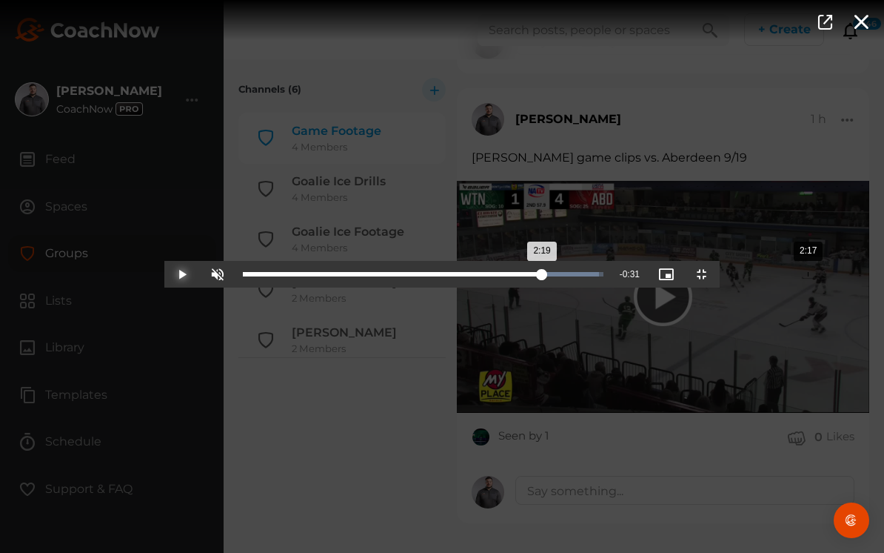
click at [611, 287] on div "Loaded : 98.88% 2:17 2:19" at bounding box center [424, 274] width 376 height 27
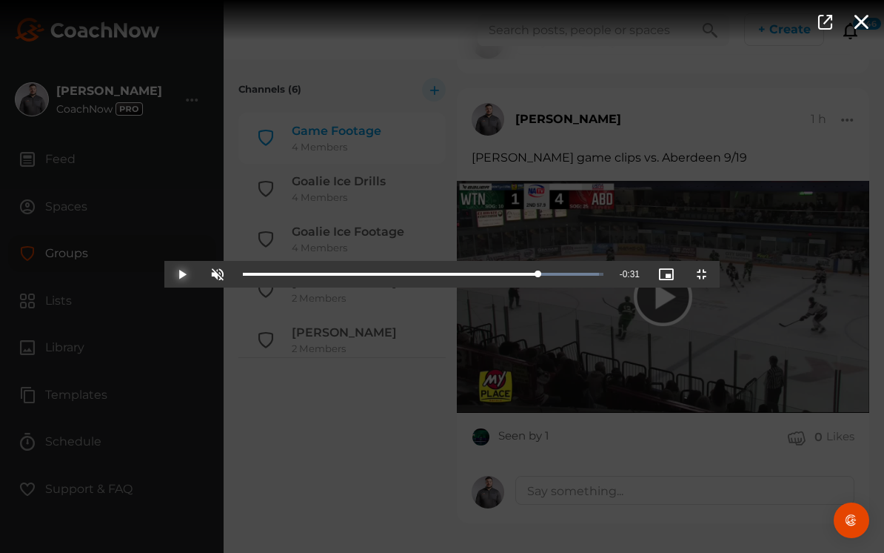
click at [182, 274] on span "Video Player" at bounding box center [182, 274] width 0 height 0
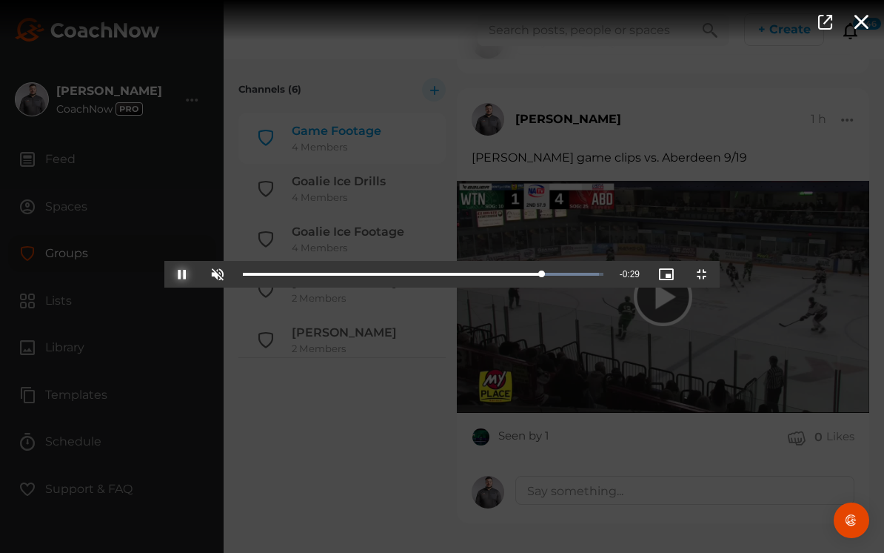
click at [182, 274] on span "Video Player" at bounding box center [182, 274] width 0 height 0
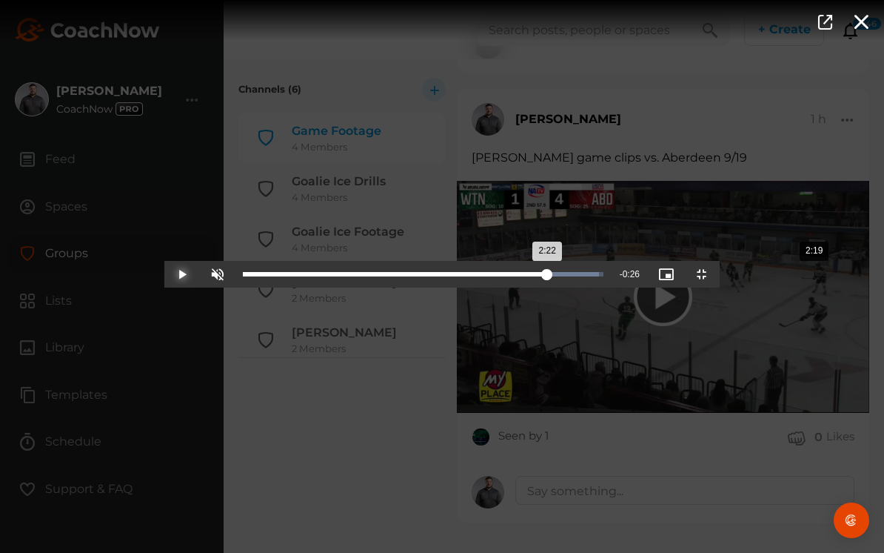
click at [815, 276] on div "2:19" at bounding box center [815, 274] width 1 height 4
click at [809, 276] on div "2:18" at bounding box center [809, 274] width 1 height 4
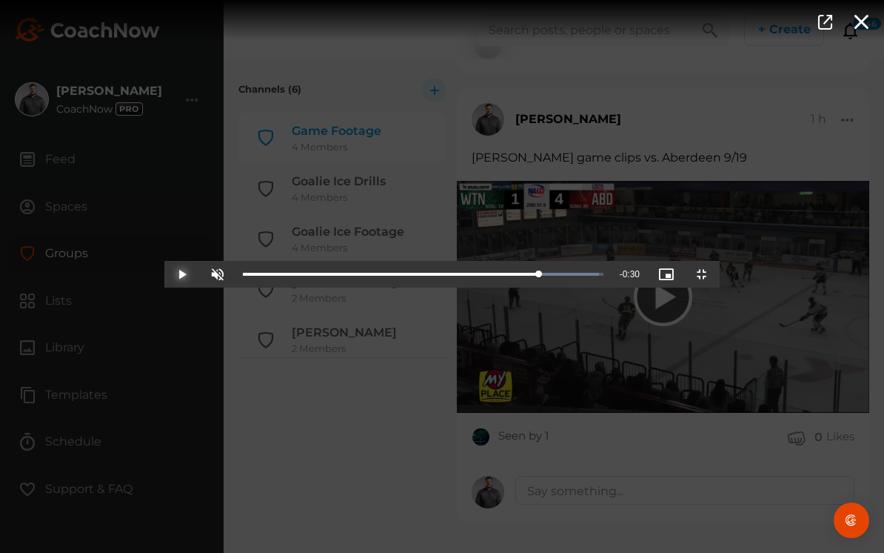
click at [182, 274] on span "Video Player" at bounding box center [182, 274] width 0 height 0
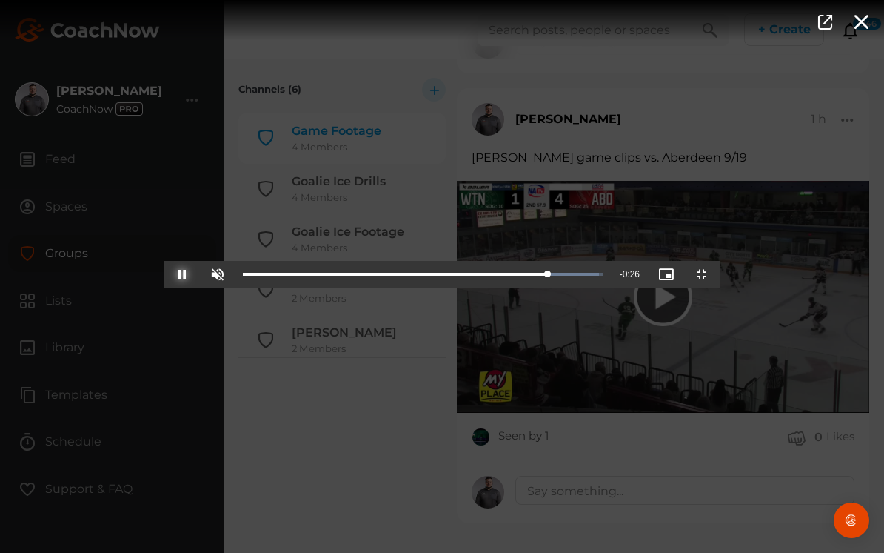
click at [182, 274] on span "Video Player" at bounding box center [182, 274] width 0 height 0
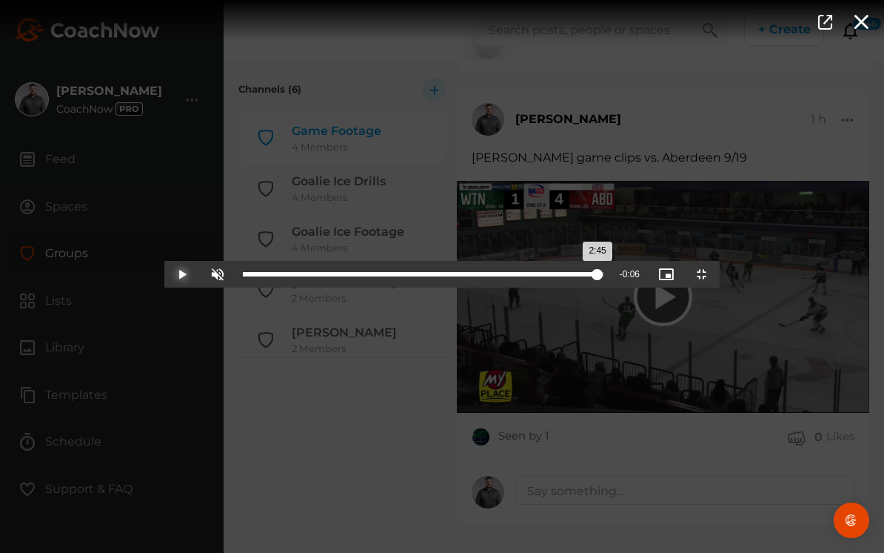
click at [595, 276] on div "2:44" at bounding box center [419, 274] width 352 height 4
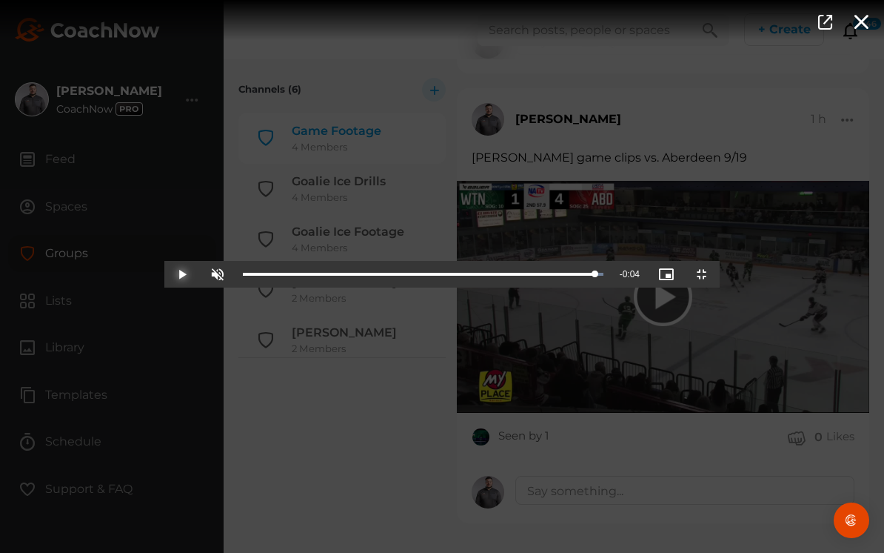
click at [182, 274] on span "Video Player" at bounding box center [182, 274] width 0 height 0
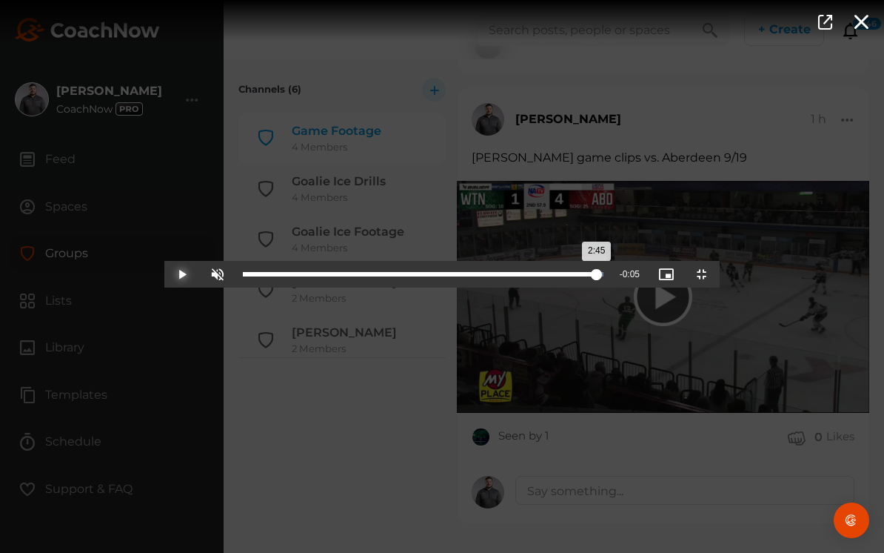
click at [597, 276] on div "2:45" at bounding box center [420, 274] width 354 height 4
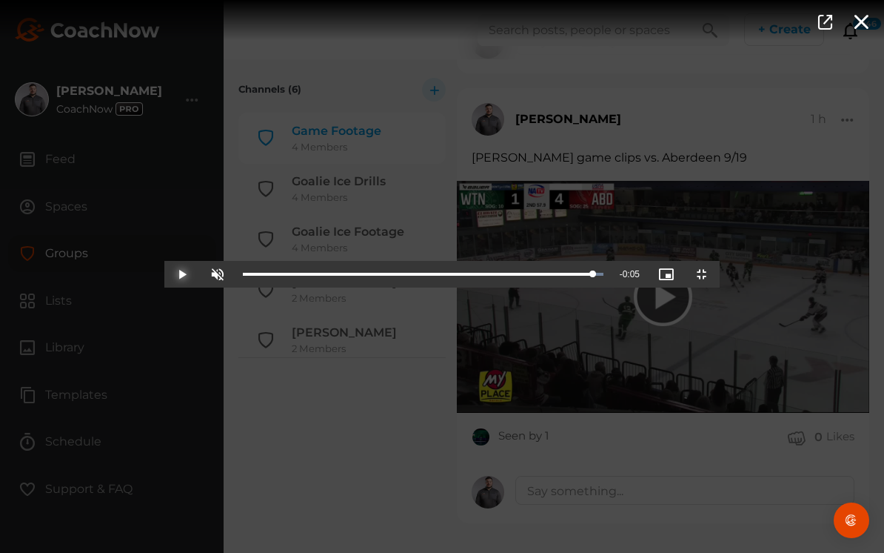
click at [182, 274] on span "Video Player" at bounding box center [182, 274] width 0 height 0
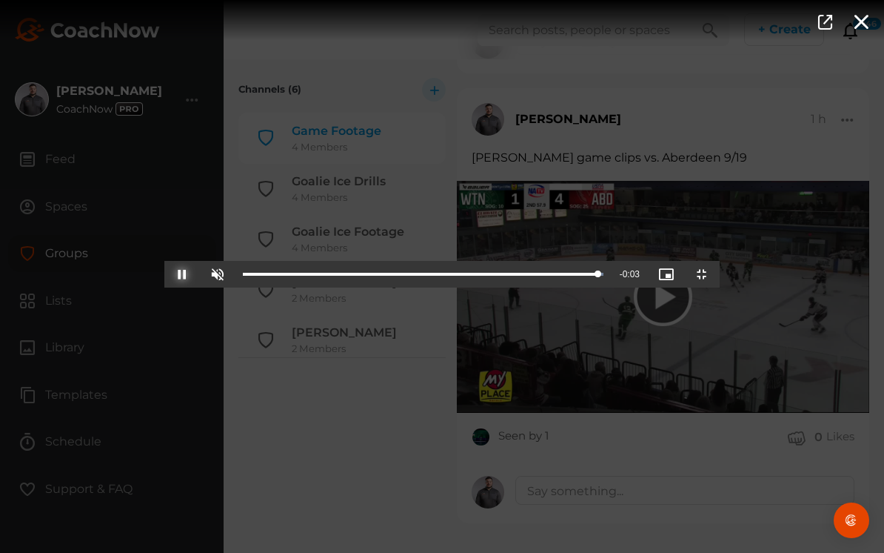
click at [182, 274] on span "Video Player" at bounding box center [182, 274] width 0 height 0
click at [702, 274] on span "Video Player" at bounding box center [702, 274] width 0 height 0
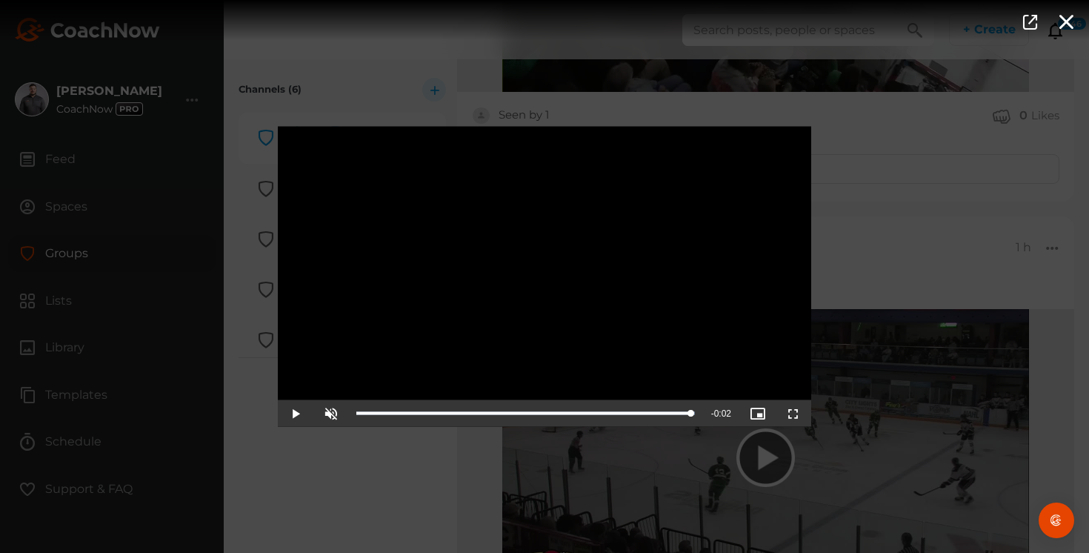
click at [353, 453] on div "Video Player is loading. Play Video Play Unmute Current Time 2:46 / Duration 2:…" at bounding box center [544, 276] width 1089 height 553
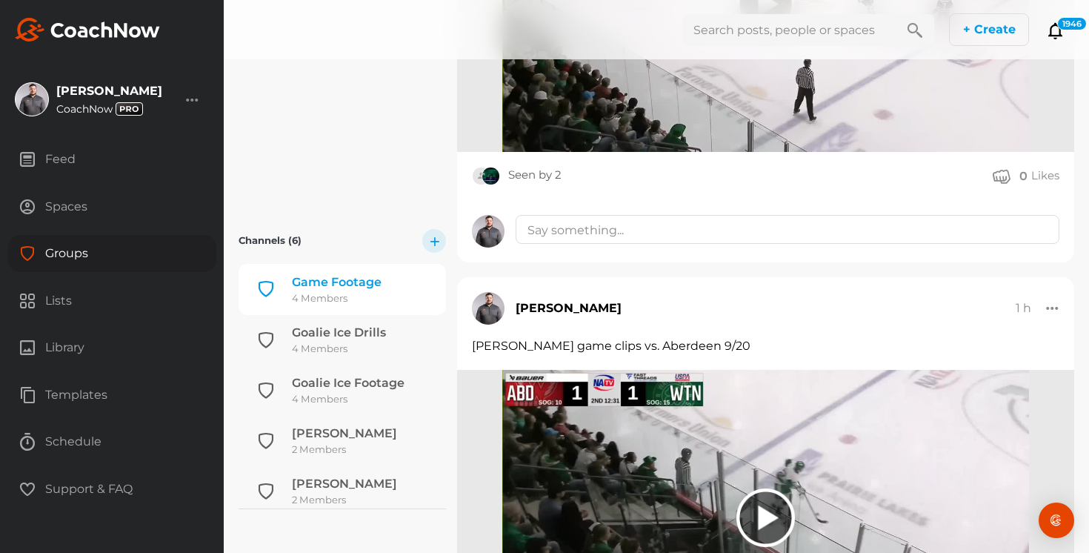
scroll to position [756, 0]
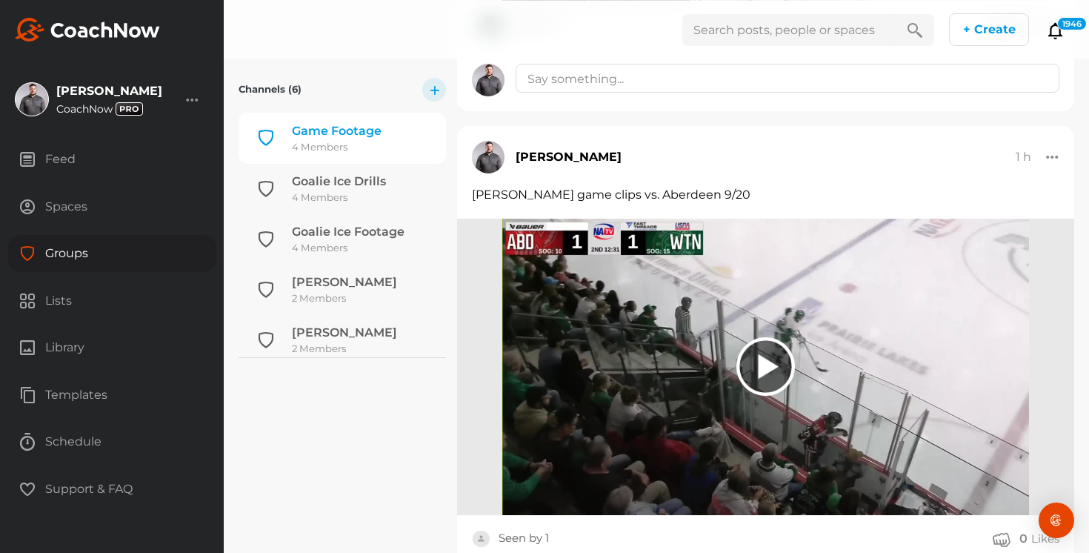
click at [709, 275] on img at bounding box center [765, 367] width 527 height 296
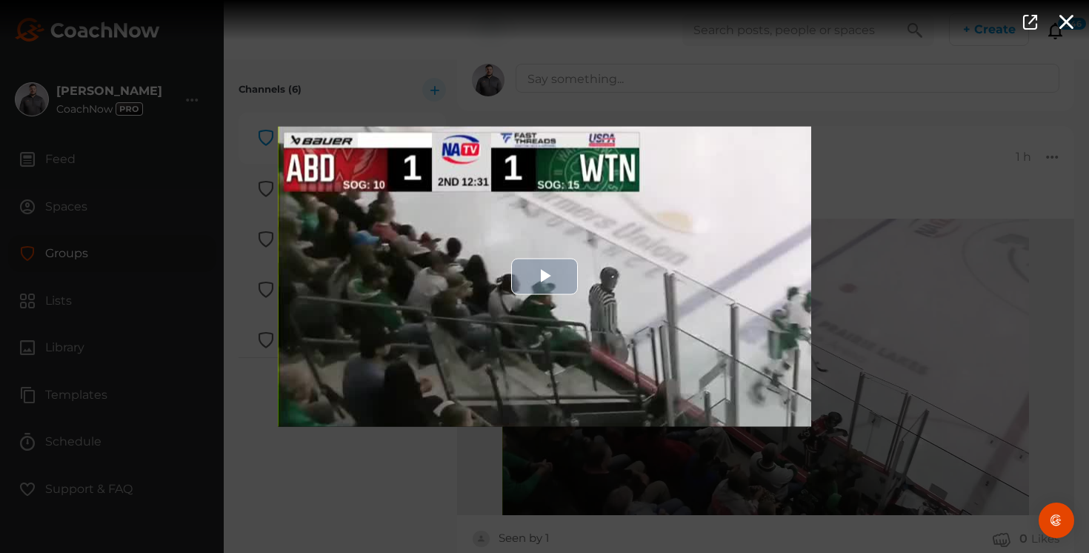
click at [502, 247] on div "Video Player" at bounding box center [544, 277] width 533 height 300
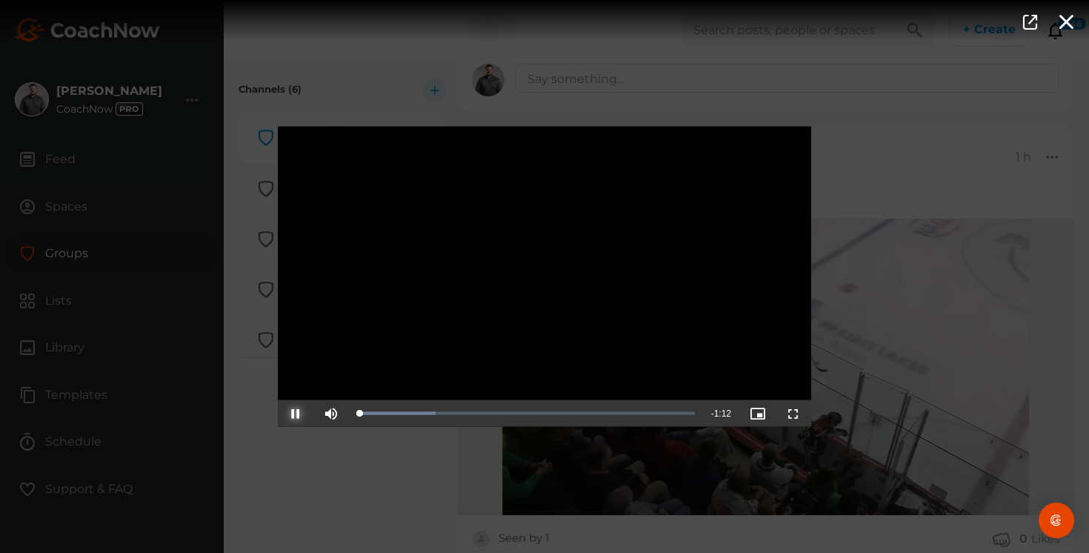
click at [296, 413] on span "Video Player" at bounding box center [296, 413] width 0 height 0
click at [331, 413] on span "Video Player" at bounding box center [331, 413] width 0 height 0
click at [793, 413] on span "Video Player" at bounding box center [793, 413] width 0 height 0
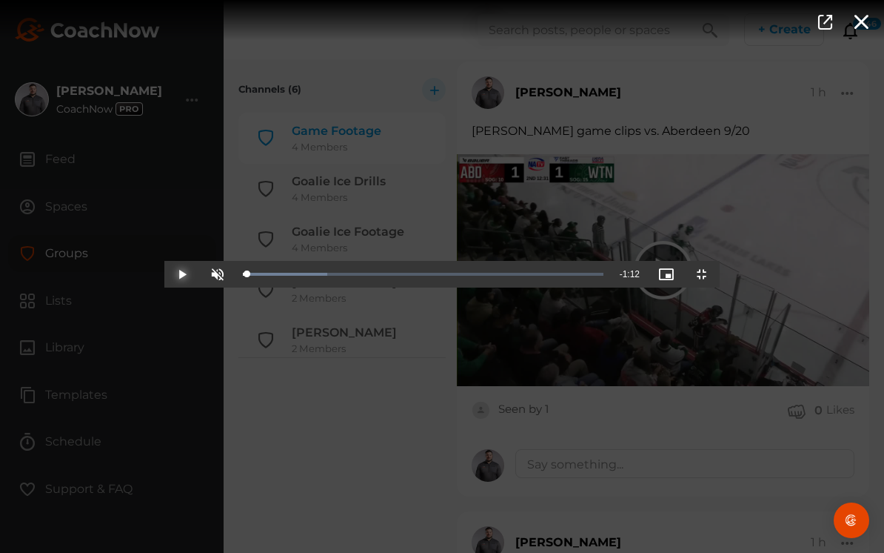
click at [182, 274] on span "Video Player" at bounding box center [182, 274] width 0 height 0
click at [306, 276] on div "0:06" at bounding box center [306, 274] width 1 height 4
click at [182, 274] on span "Video Player" at bounding box center [182, 274] width 0 height 0
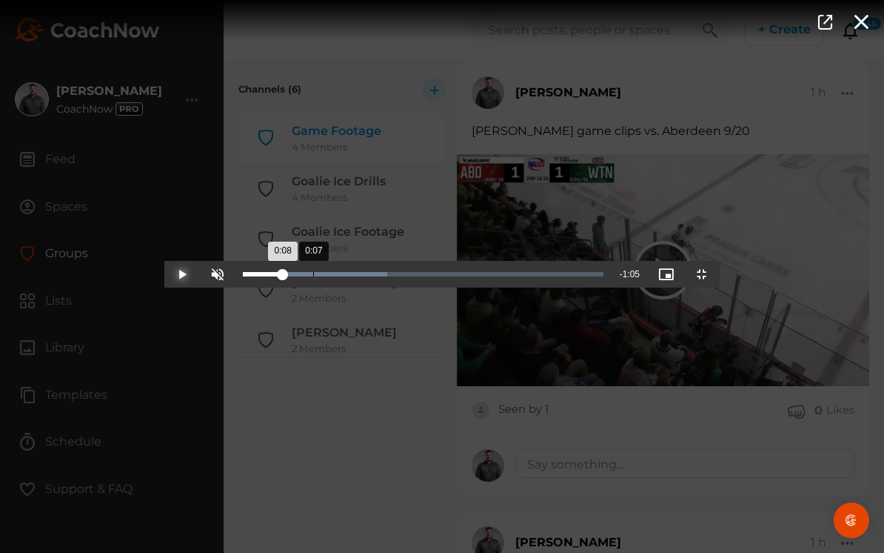
click at [243, 276] on div "0:08" at bounding box center [263, 274] width 40 height 4
click at [182, 274] on span "Video Player" at bounding box center [182, 274] width 0 height 0
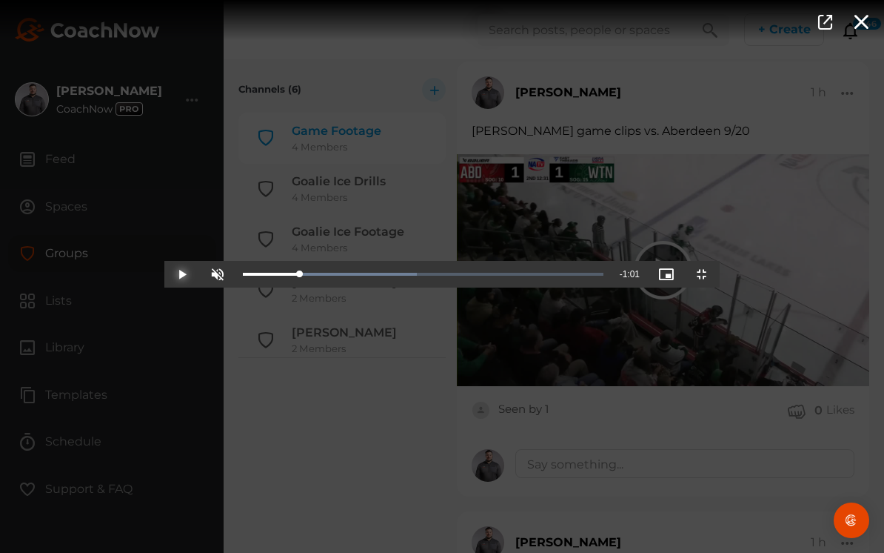
click at [182, 274] on span "Video Player" at bounding box center [182, 274] width 0 height 0
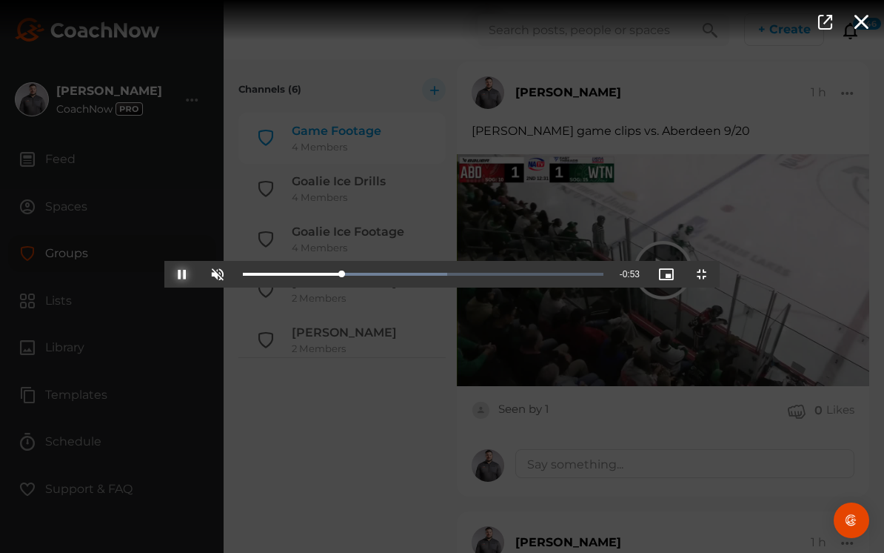
click at [182, 274] on span "Video Player" at bounding box center [182, 274] width 0 height 0
click at [261, 287] on div "Loaded : 56.71% 0:18 0:20" at bounding box center [424, 274] width 376 height 27
click at [182, 274] on span "Video Player" at bounding box center [182, 274] width 0 height 0
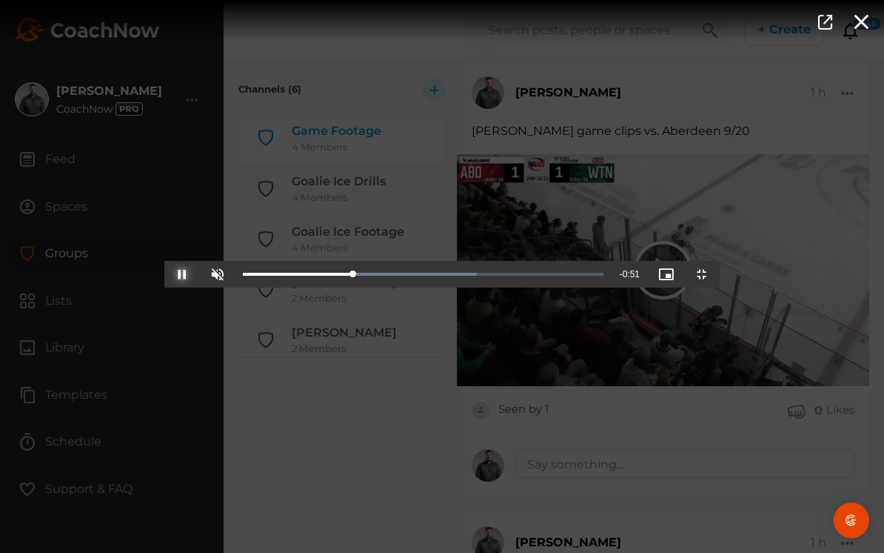
click at [182, 274] on span "Video Player" at bounding box center [182, 274] width 0 height 0
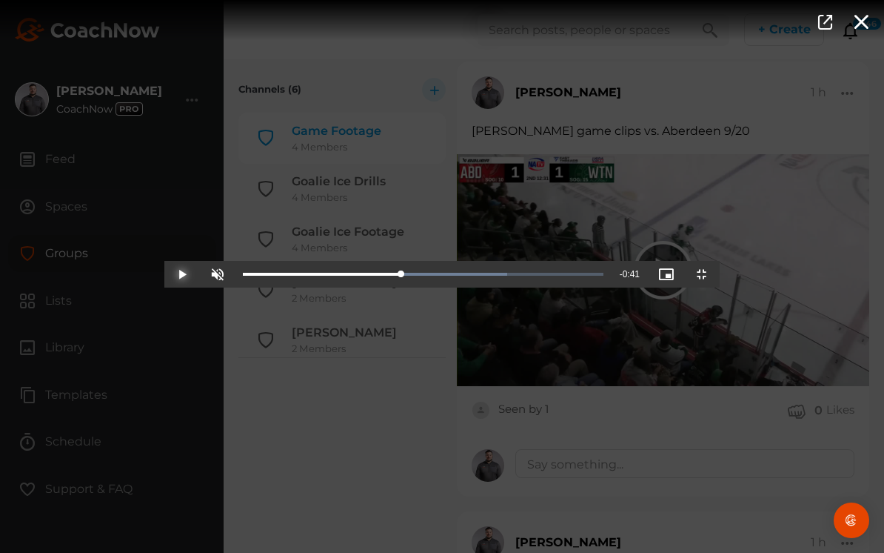
click at [182, 274] on span "Video Player" at bounding box center [182, 274] width 0 height 0
click at [384, 276] on div "0:32" at bounding box center [324, 274] width 163 height 4
click at [182, 274] on span "Video Player" at bounding box center [182, 274] width 0 height 0
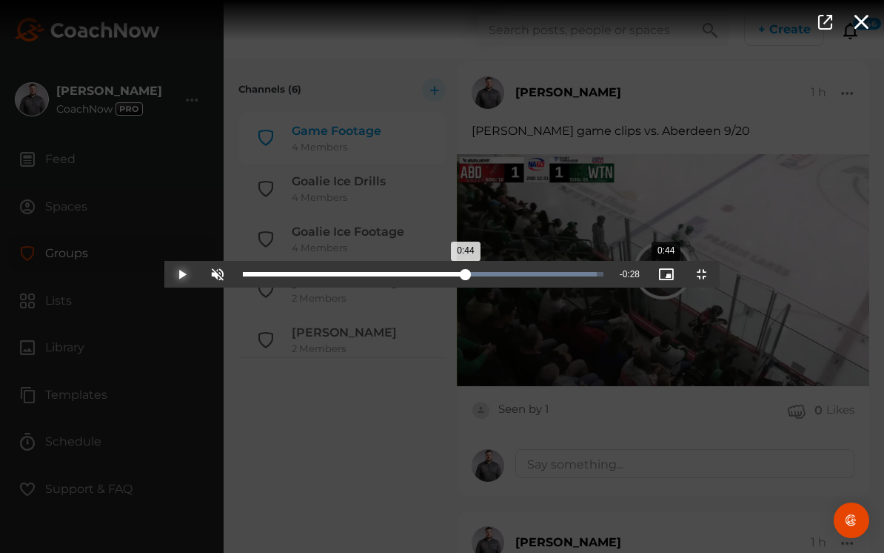
click at [466, 276] on div "0:44" at bounding box center [354, 274] width 223 height 4
click at [463, 276] on div "0:44" at bounding box center [353, 274] width 220 height 4
drag, startPoint x: 503, startPoint y: 539, endPoint x: 495, endPoint y: 540, distance: 8.3
click at [461, 276] on div "0:43" at bounding box center [352, 274] width 218 height 4
click at [182, 274] on span "Video Player" at bounding box center [182, 274] width 0 height 0
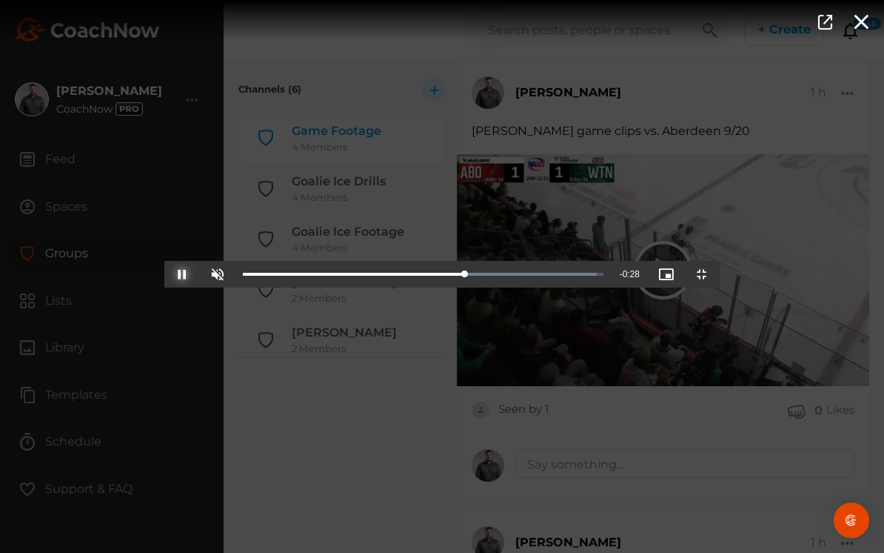
click at [182, 274] on span "Video Player" at bounding box center [182, 274] width 0 height 0
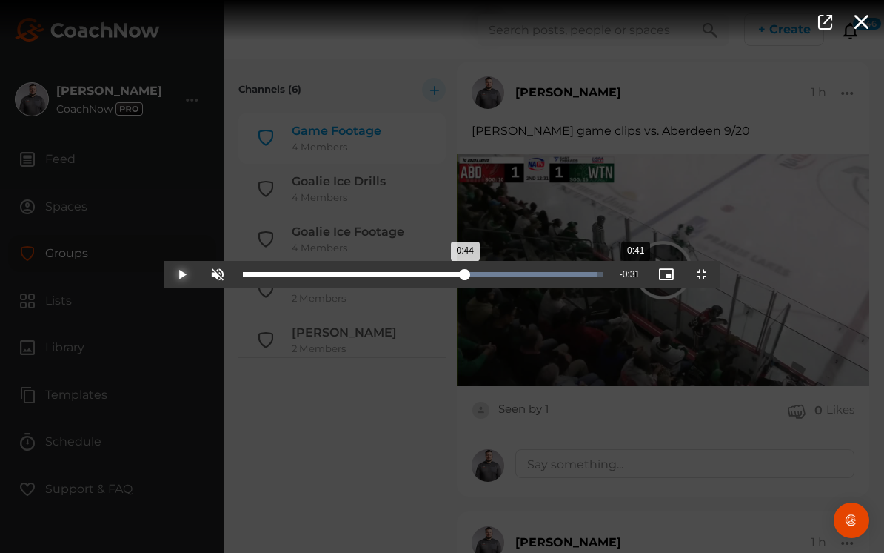
click at [471, 287] on div "Loaded : 98.29% 0:41 0:44" at bounding box center [424, 274] width 376 height 27
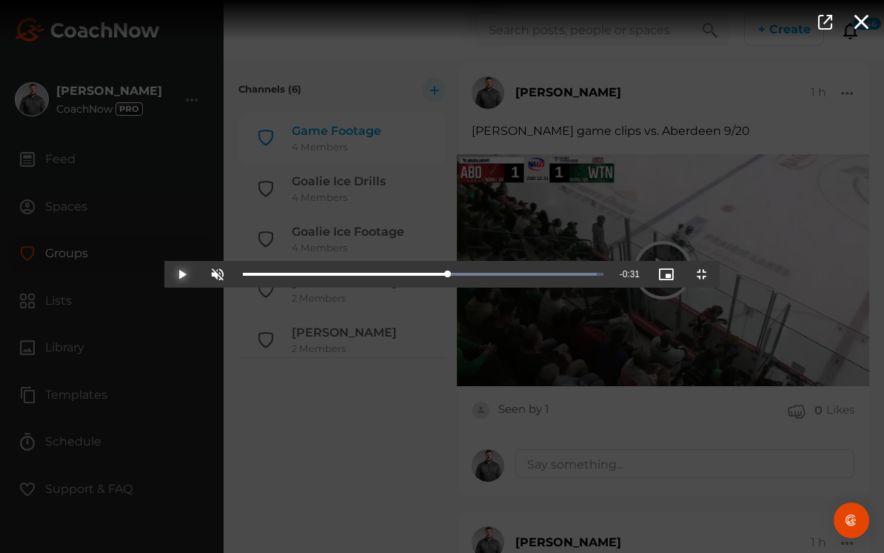
click at [182, 274] on span "Video Player" at bounding box center [182, 274] width 0 height 0
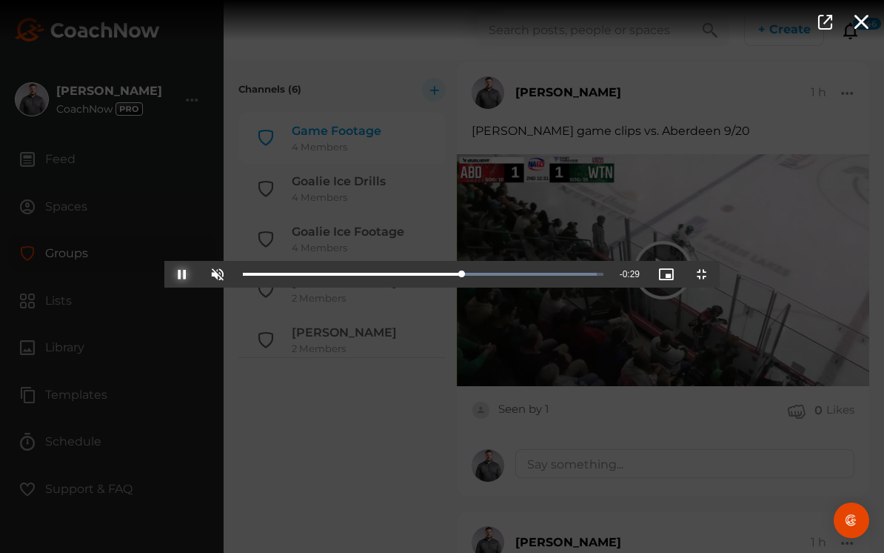
click at [182, 274] on span "Video Player" at bounding box center [182, 274] width 0 height 0
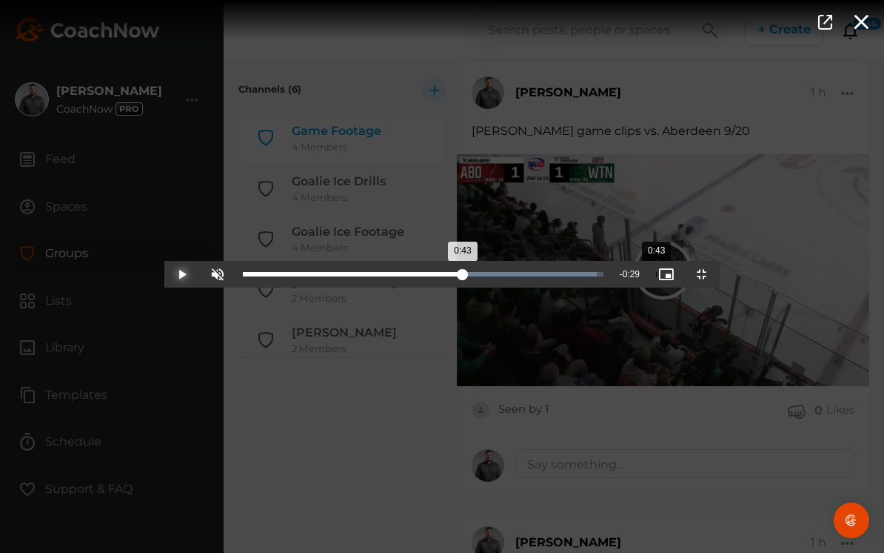
click at [463, 276] on div "0:43" at bounding box center [353, 274] width 220 height 4
click at [182, 274] on span "Video Player" at bounding box center [182, 274] width 0 height 0
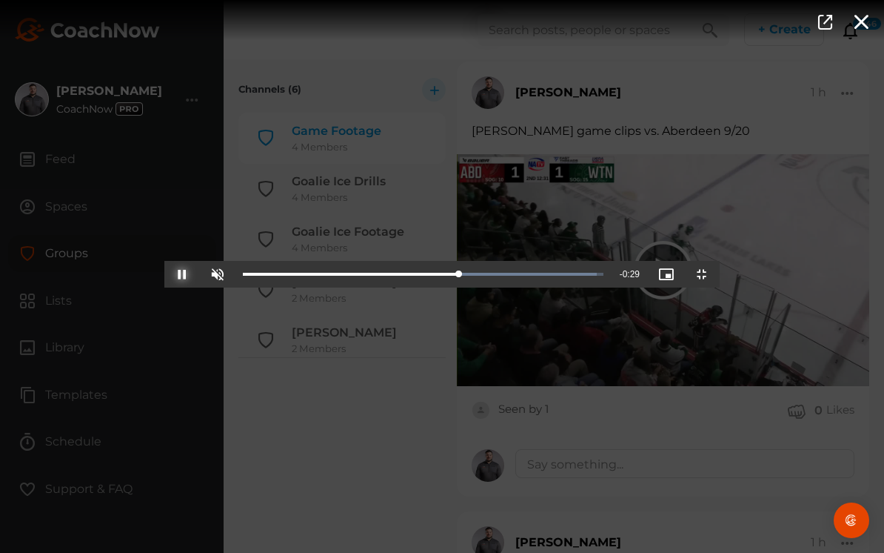
click at [182, 274] on span "Video Player" at bounding box center [182, 274] width 0 height 0
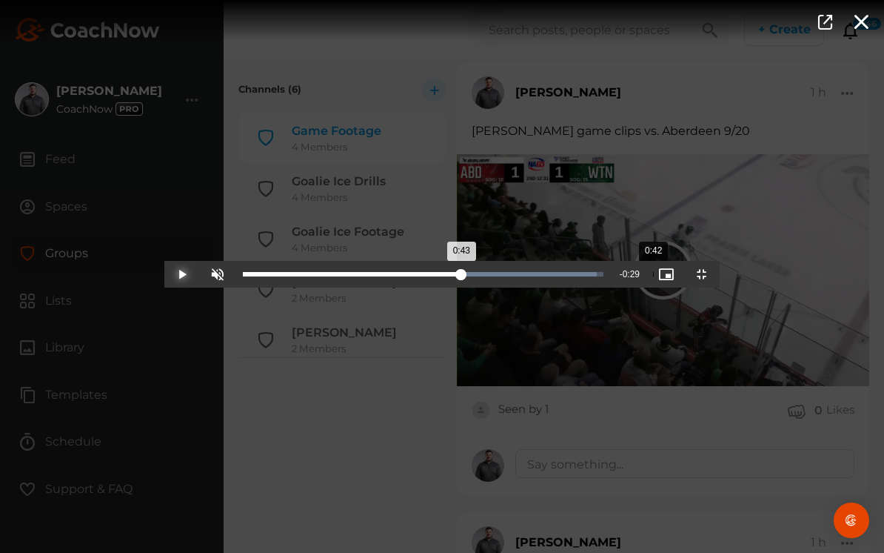
click at [489, 276] on div "Loaded : 98.29% 0:42 0:43" at bounding box center [423, 274] width 361 height 4
click at [182, 274] on span "Video Player" at bounding box center [182, 274] width 0 height 0
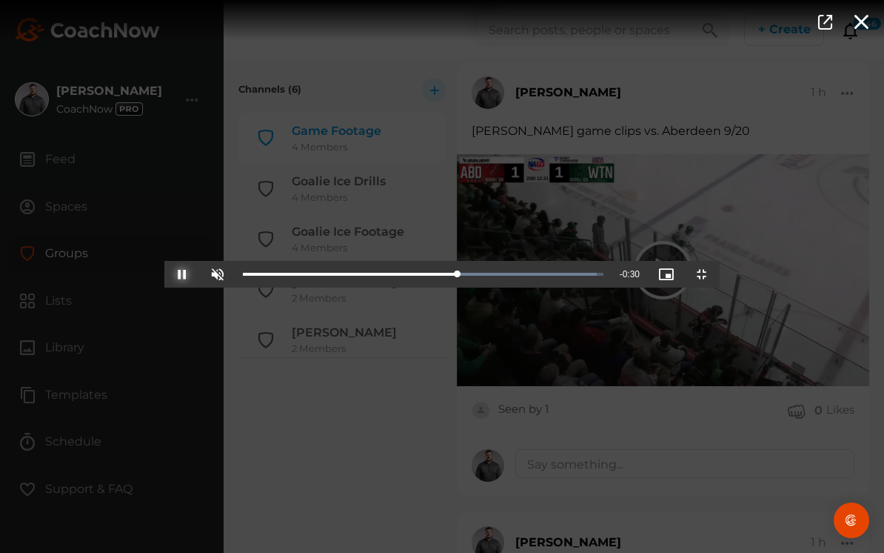
click at [182, 274] on span "Video Player" at bounding box center [182, 274] width 0 height 0
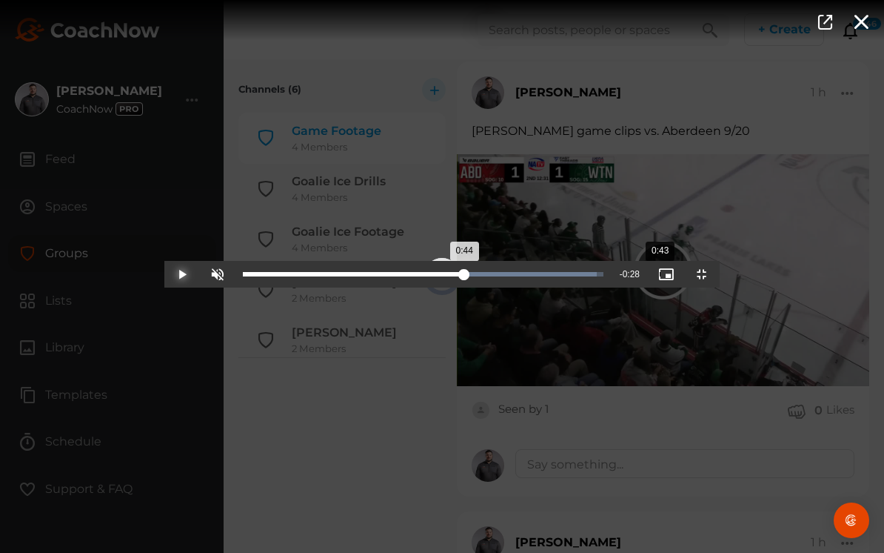
click at [464, 276] on div "0:44" at bounding box center [353, 274] width 221 height 4
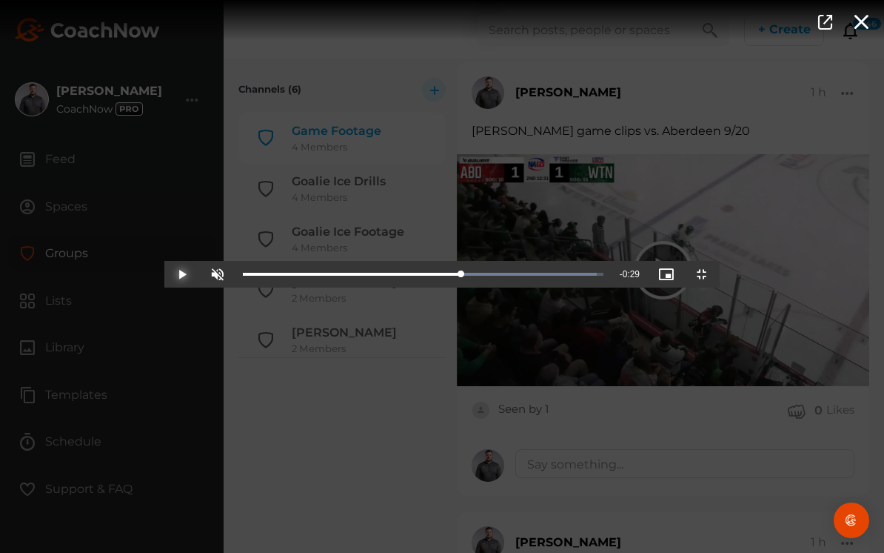
click at [182, 274] on span "Video Player" at bounding box center [182, 274] width 0 height 0
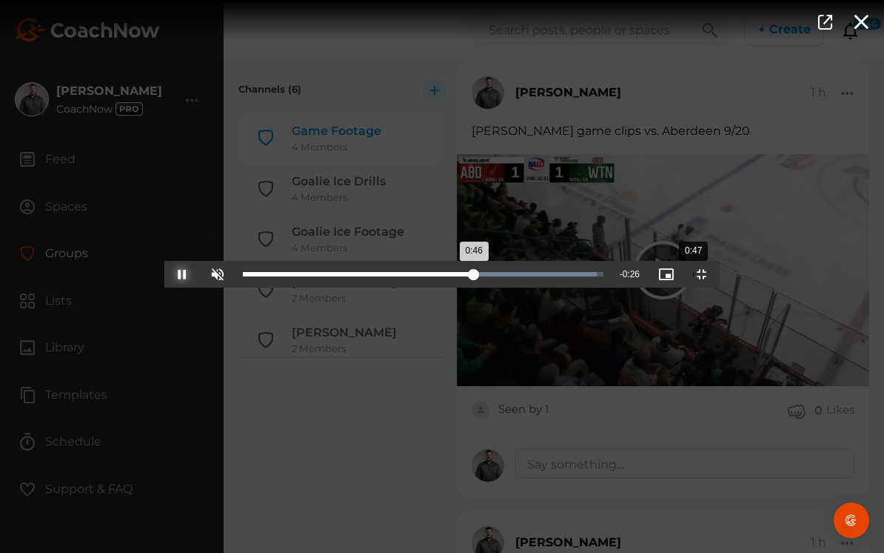
click at [530, 287] on div "Loaded : 98.29% 0:47 0:46" at bounding box center [424, 274] width 376 height 27
click at [553, 276] on div "Progress Bar" at bounding box center [420, 274] width 354 height 4
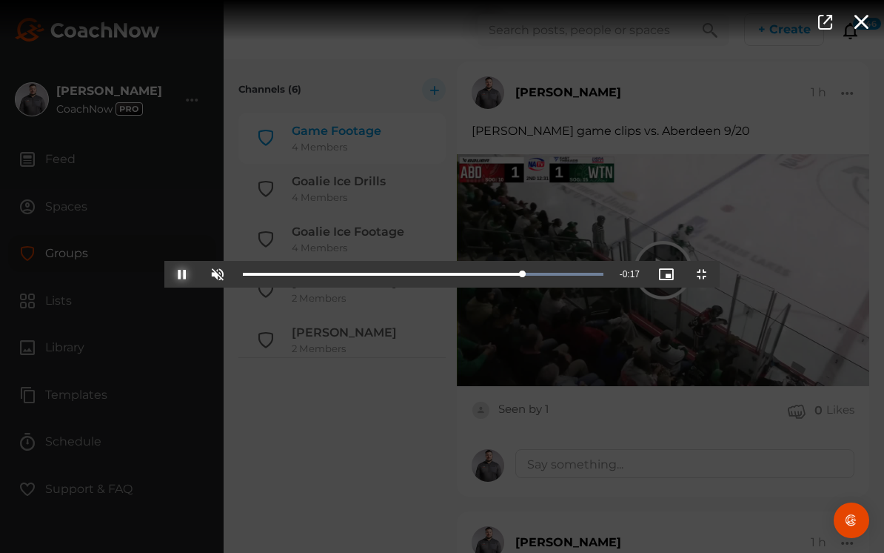
click at [182, 274] on span "Video Player" at bounding box center [182, 274] width 0 height 0
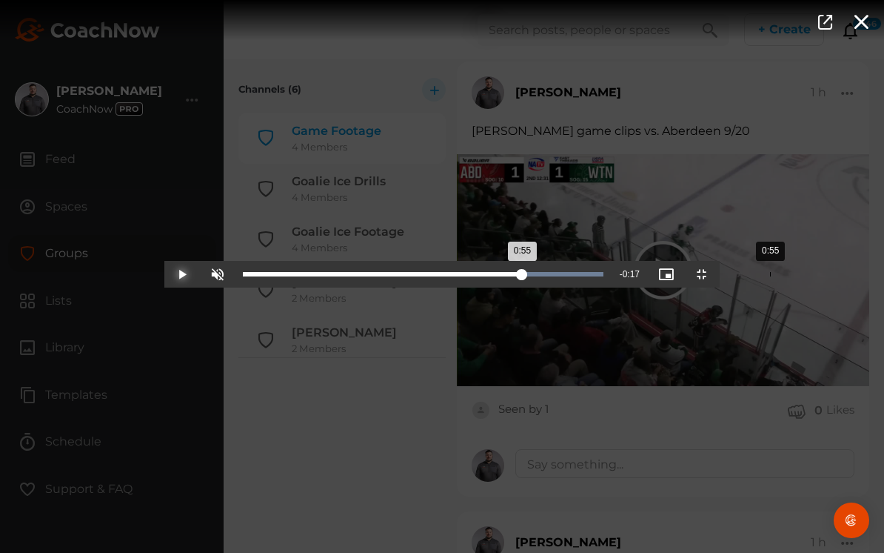
click at [606, 287] on div "Loaded : 100.00% 0:55 0:55" at bounding box center [424, 274] width 376 height 27
click at [519, 276] on div "0:55" at bounding box center [381, 274] width 276 height 4
click at [518, 276] on div "0:54" at bounding box center [380, 274] width 275 height 4
click at [514, 276] on div "0:54" at bounding box center [378, 274] width 271 height 4
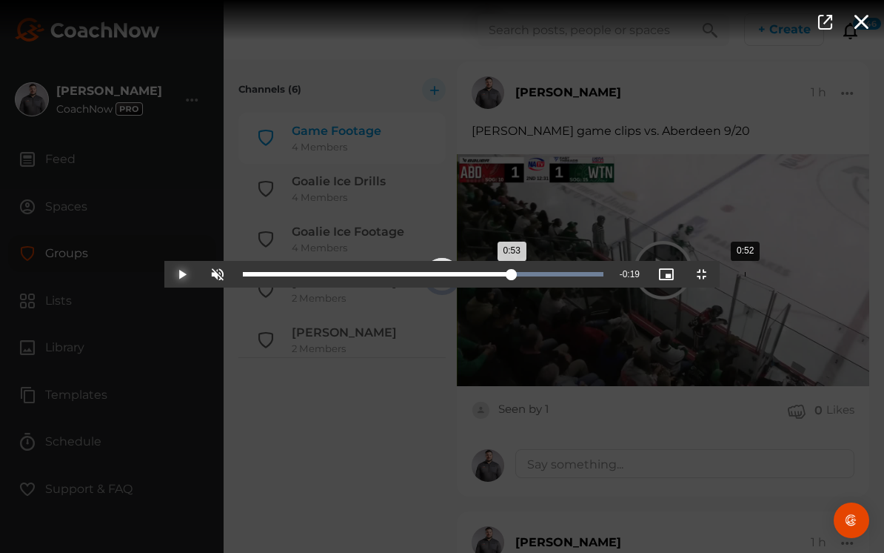
click at [745, 276] on div "0:52" at bounding box center [745, 274] width 1 height 4
click at [505, 276] on div "0:52" at bounding box center [374, 274] width 262 height 4
click at [498, 276] on div "0:50" at bounding box center [370, 274] width 255 height 4
click at [723, 276] on div "0:50" at bounding box center [723, 274] width 1 height 4
click at [704, 276] on div "0:48" at bounding box center [704, 274] width 1 height 4
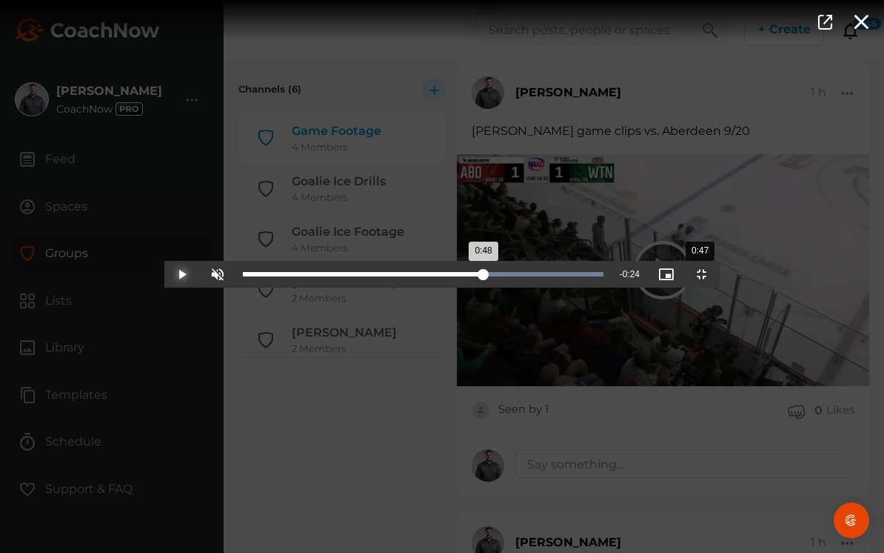
click at [700, 276] on div "0:47" at bounding box center [700, 274] width 1 height 4
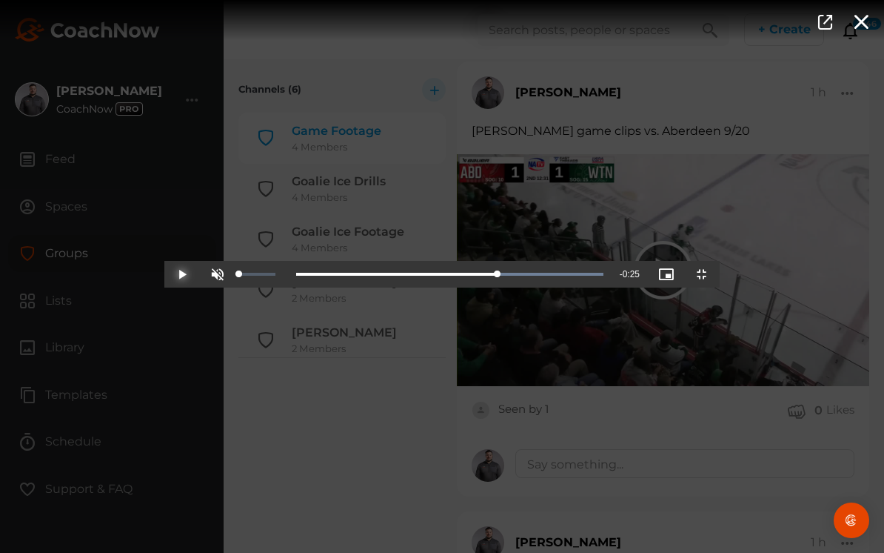
click at [182, 274] on span "Video Player" at bounding box center [182, 274] width 0 height 0
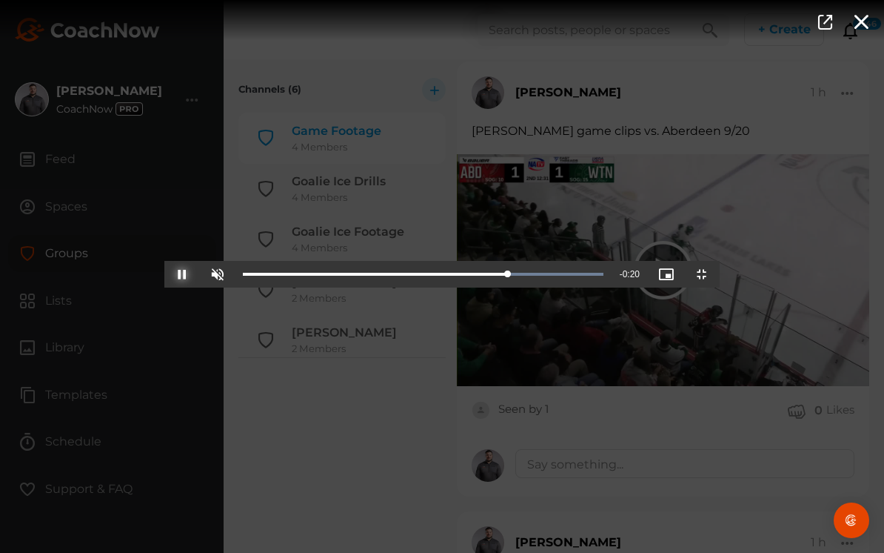
click at [182, 274] on span "Video Player" at bounding box center [182, 274] width 0 height 0
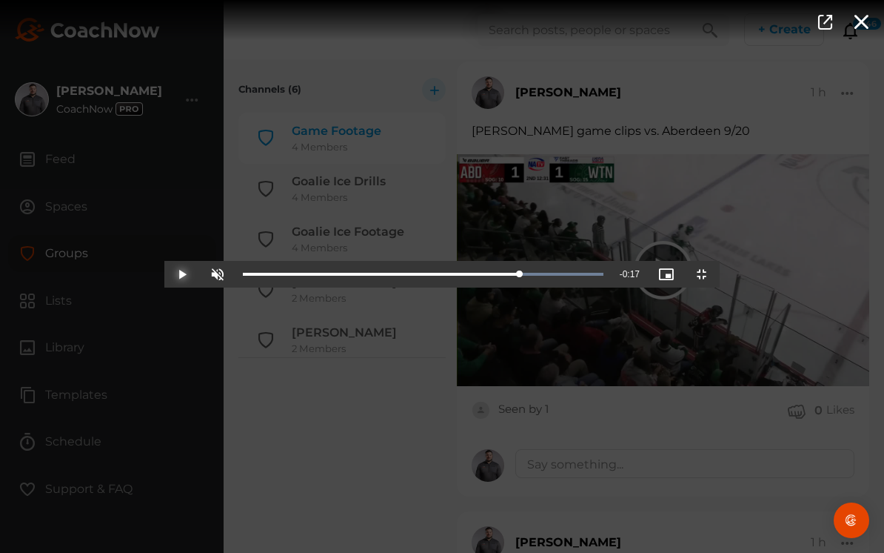
click at [182, 274] on span "Video Player" at bounding box center [182, 274] width 0 height 0
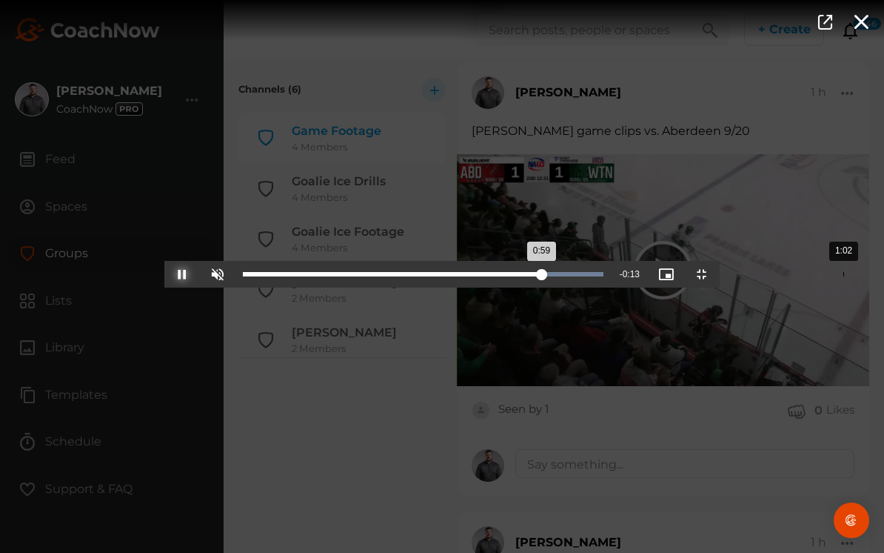
click at [604, 276] on div "Progress Bar" at bounding box center [423, 274] width 361 height 4
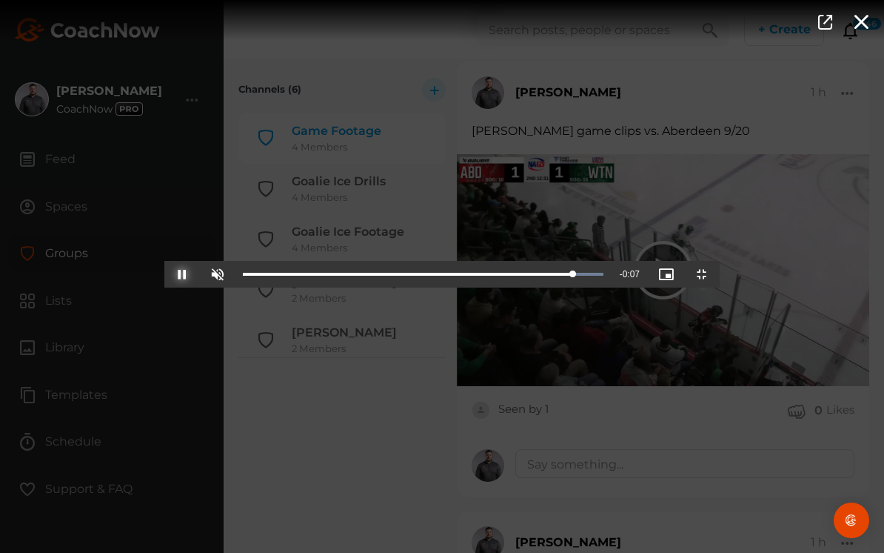
click at [182, 274] on span "Video Player" at bounding box center [182, 274] width 0 height 0
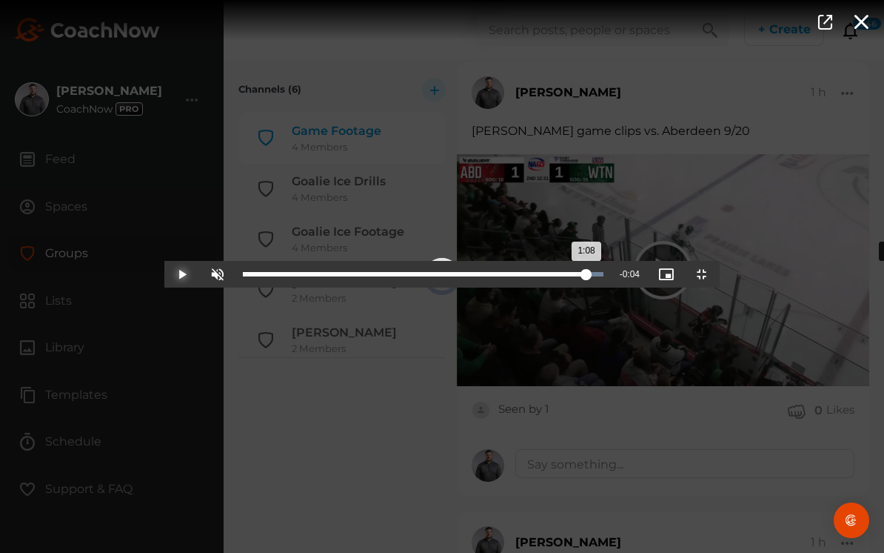
click at [587, 276] on div "1:08" at bounding box center [415, 274] width 344 height 4
click at [583, 276] on div "1:07" at bounding box center [413, 274] width 340 height 4
click at [579, 276] on div "1:07" at bounding box center [411, 274] width 336 height 4
click at [576, 276] on div "1:06" at bounding box center [409, 274] width 333 height 4
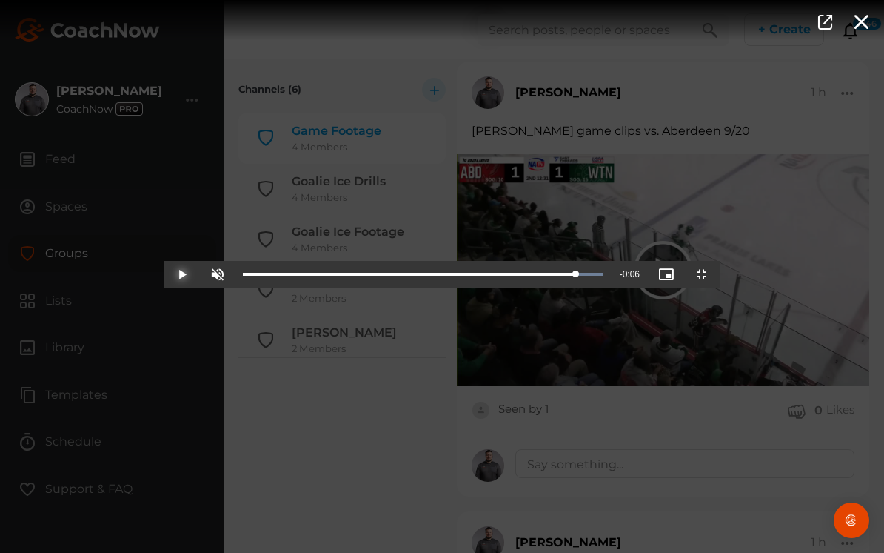
click at [182, 274] on span "Video Player" at bounding box center [182, 274] width 0 height 0
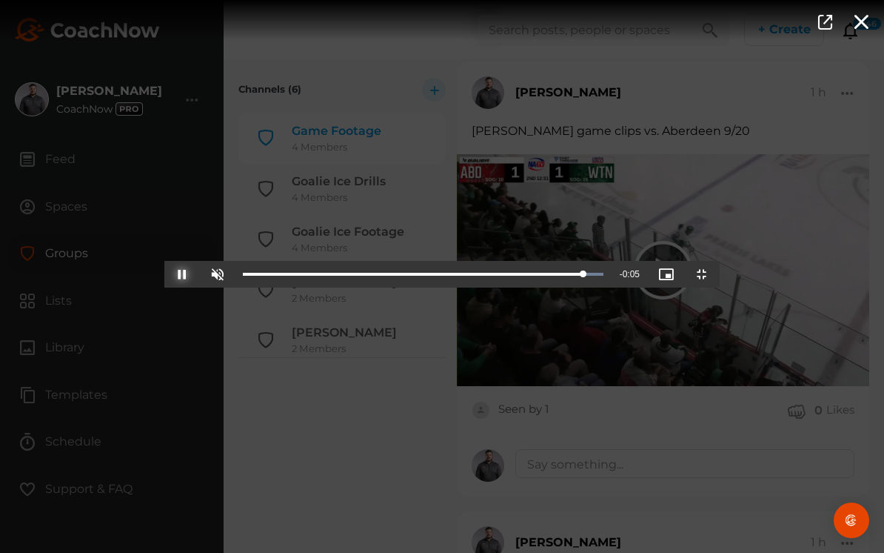
click at [182, 274] on span "Video Player" at bounding box center [182, 274] width 0 height 0
click at [702, 274] on span "Video Player" at bounding box center [702, 274] width 0 height 0
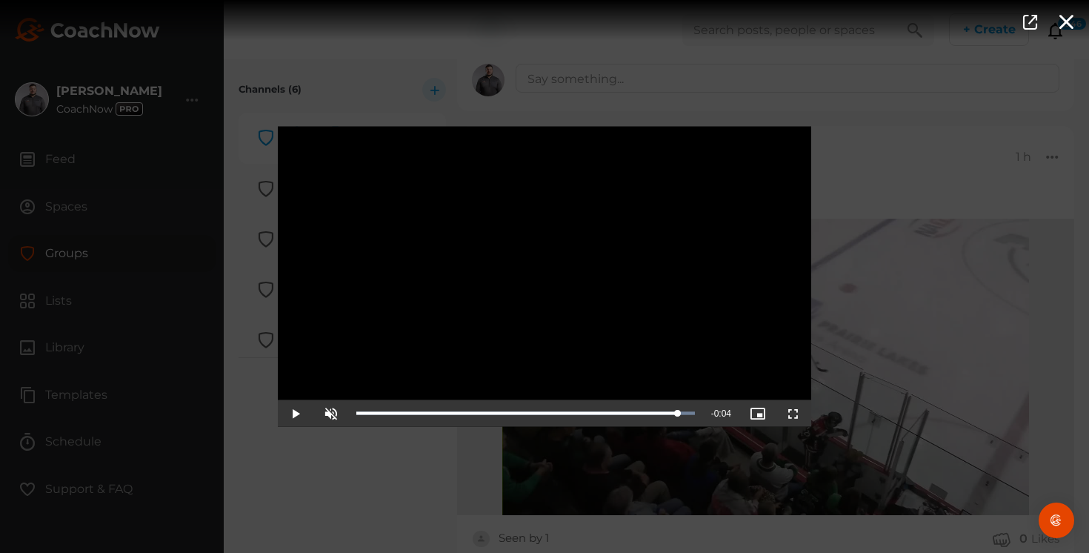
click at [384, 498] on div "Video Player is loading. Play Video Play Unmute Current Time 1:08 / Duration 1:…" at bounding box center [544, 276] width 1089 height 553
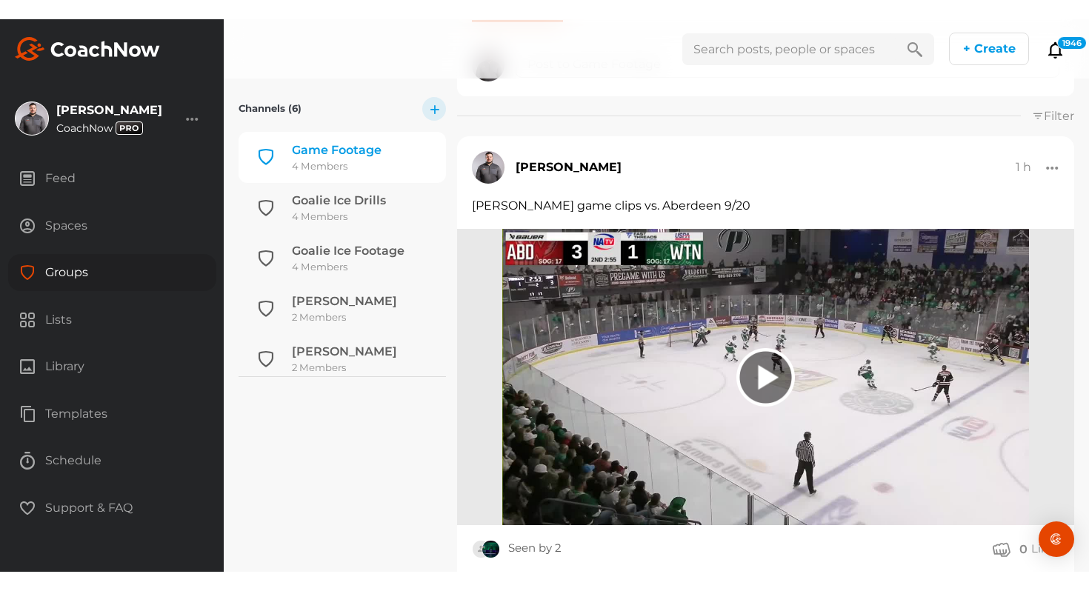
scroll to position [247, 0]
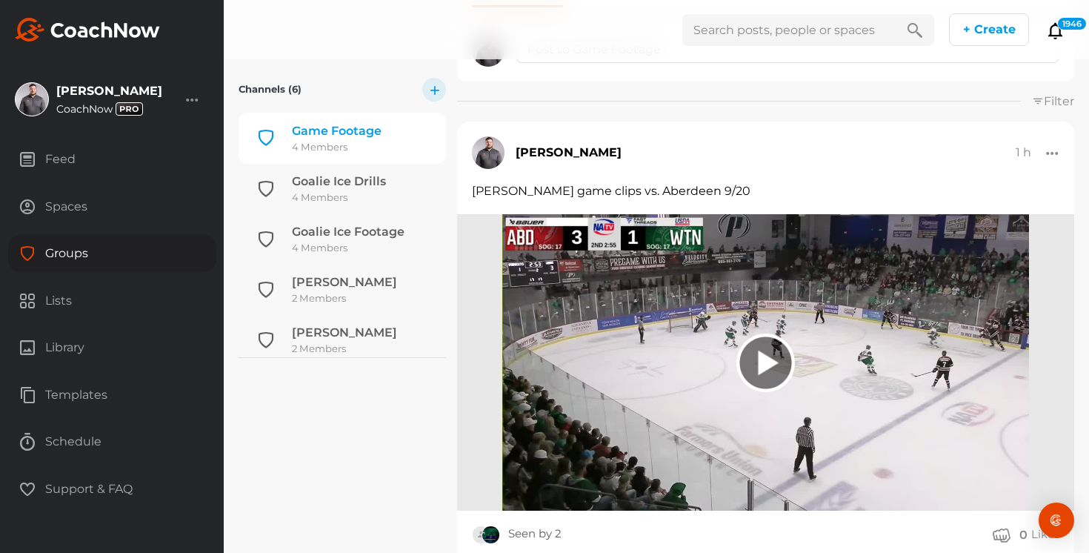
click at [644, 310] on img at bounding box center [765, 362] width 527 height 296
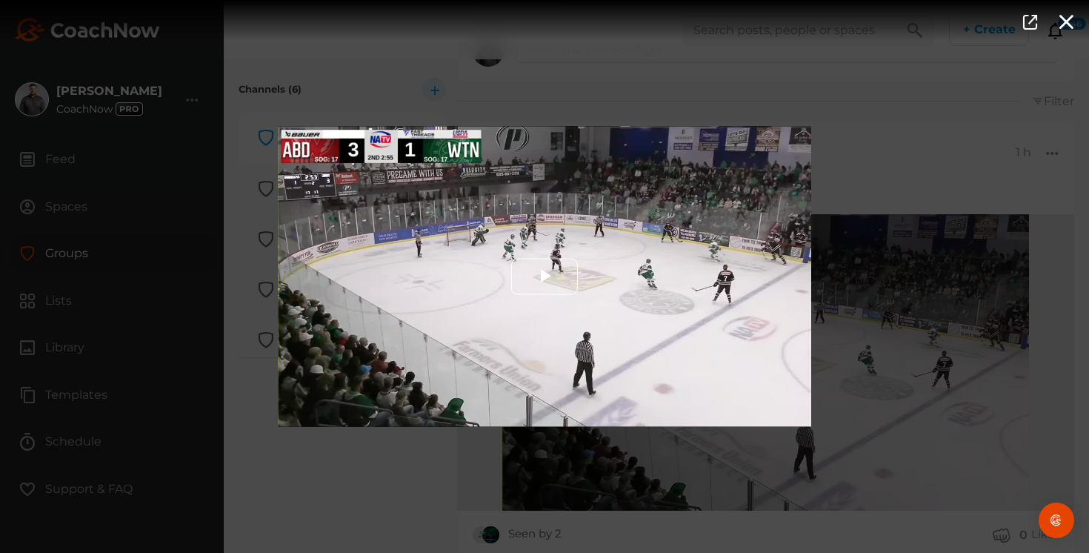
click at [544, 276] on span "Video Player" at bounding box center [544, 276] width 0 height 0
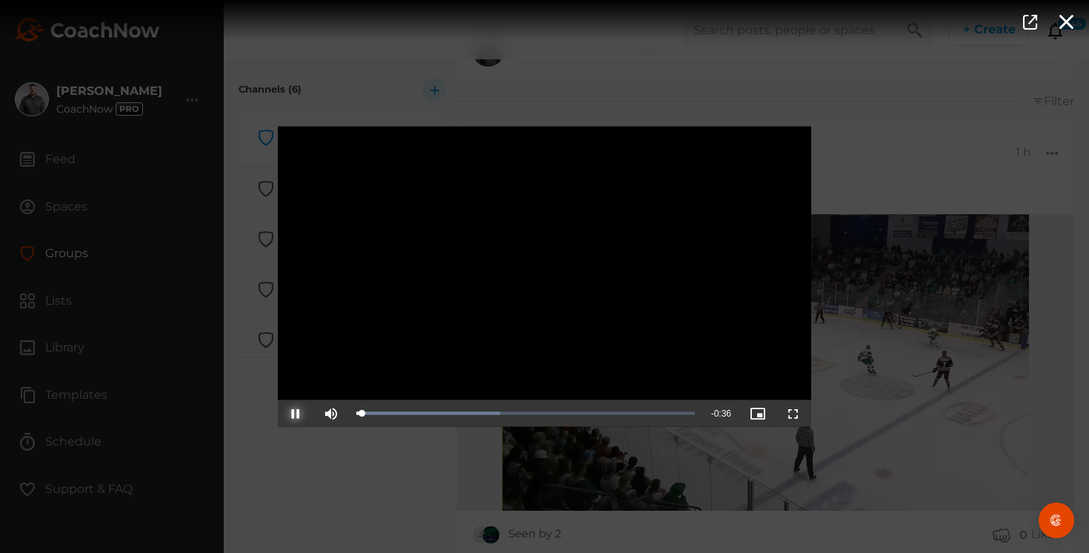
click at [296, 413] on span "Video Player" at bounding box center [296, 413] width 0 height 0
click at [331, 413] on span "Video Player" at bounding box center [331, 413] width 0 height 0
click at [793, 413] on span "Video Player" at bounding box center [793, 413] width 0 height 0
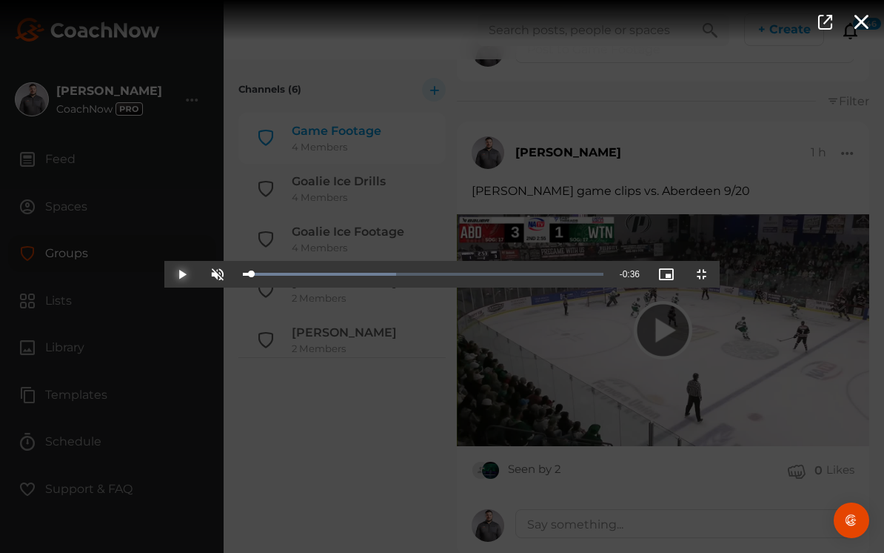
click at [182, 274] on span "Video Player" at bounding box center [182, 274] width 0 height 0
click at [253, 276] on div "0:09" at bounding box center [290, 274] width 95 height 4
drag, startPoint x: 250, startPoint y: 541, endPoint x: 221, endPoint y: 545, distance: 29.2
click at [243, 276] on div "0:07" at bounding box center [280, 274] width 74 height 4
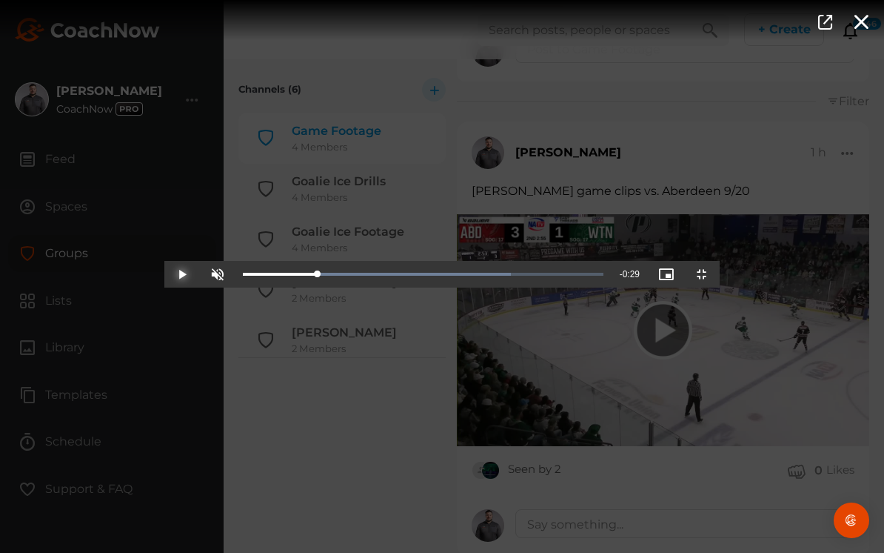
click at [182, 274] on span "Video Player" at bounding box center [182, 274] width 0 height 0
click at [236, 287] on div "Loaded : 74.38% 0:08 0:08" at bounding box center [424, 274] width 376 height 27
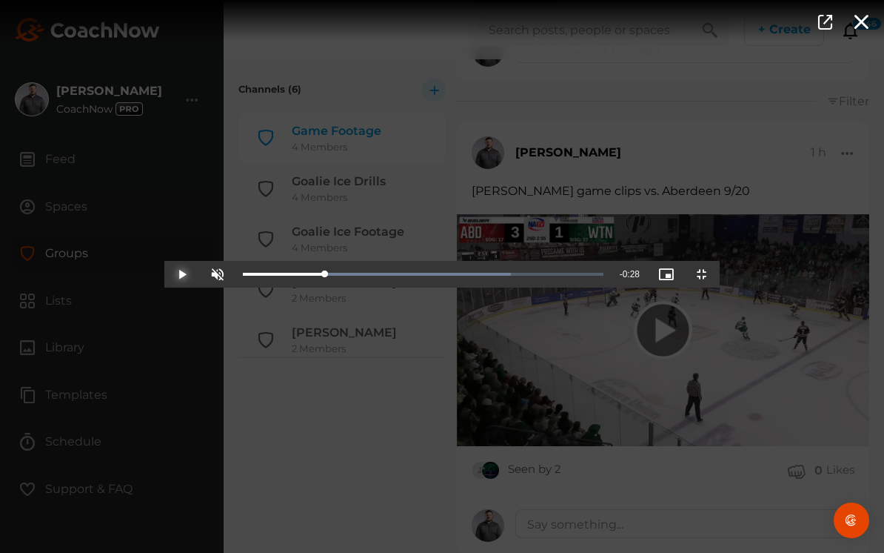
click at [182, 274] on span "Video Player" at bounding box center [182, 274] width 0 height 0
click at [267, 276] on div "0:10" at bounding box center [293, 274] width 101 height 4
drag, startPoint x: 267, startPoint y: 539, endPoint x: 216, endPoint y: 550, distance: 51.6
click at [236, 287] on div "Loaded : 74.38% 0:07 0:07" at bounding box center [424, 274] width 376 height 27
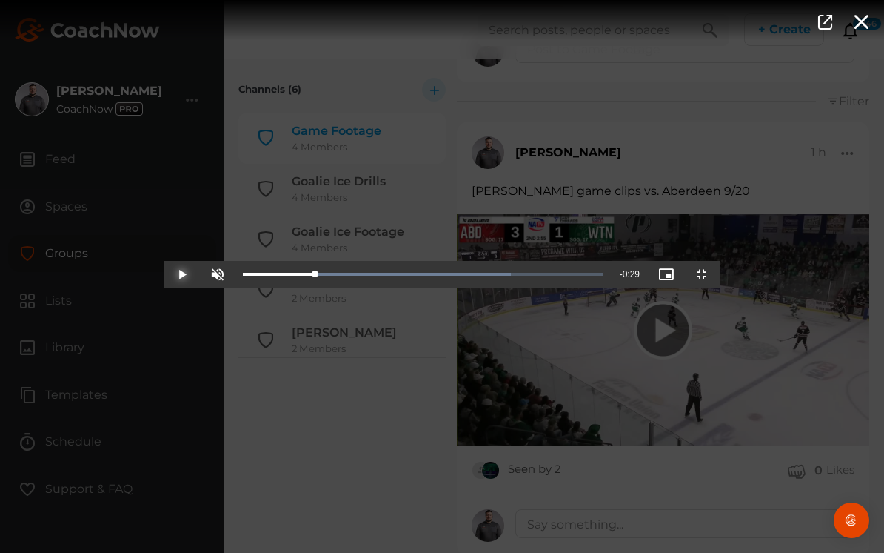
click at [182, 274] on span "Video Player" at bounding box center [182, 274] width 0 height 0
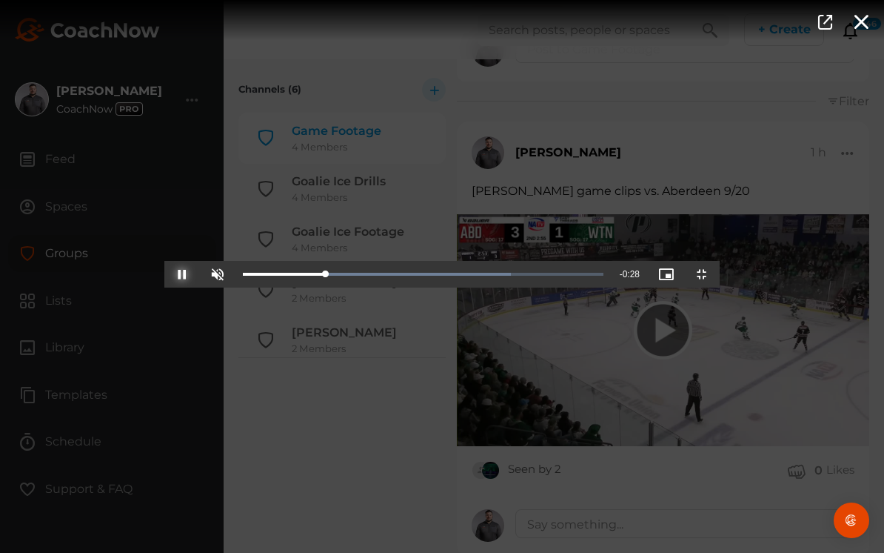
click at [182, 274] on span "Video Player" at bounding box center [182, 274] width 0 height 0
click at [243, 276] on div "0:08" at bounding box center [285, 274] width 85 height 4
drag, startPoint x: 217, startPoint y: 540, endPoint x: 287, endPoint y: 552, distance: 71.4
click at [287, 287] on div "Loaded : 74.38% 0:10 0:10" at bounding box center [424, 274] width 376 height 27
click at [182, 274] on span "Video Player" at bounding box center [182, 274] width 0 height 0
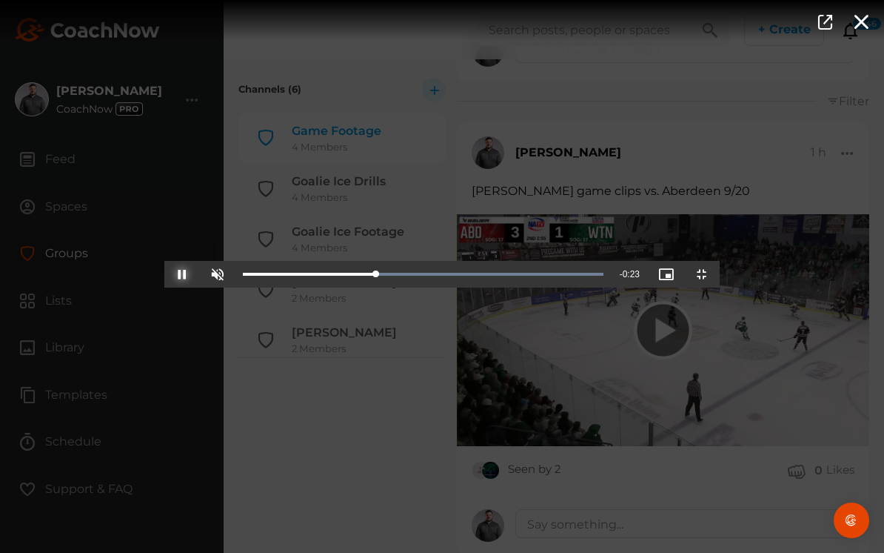
click at [182, 274] on span "Video Player" at bounding box center [182, 274] width 0 height 0
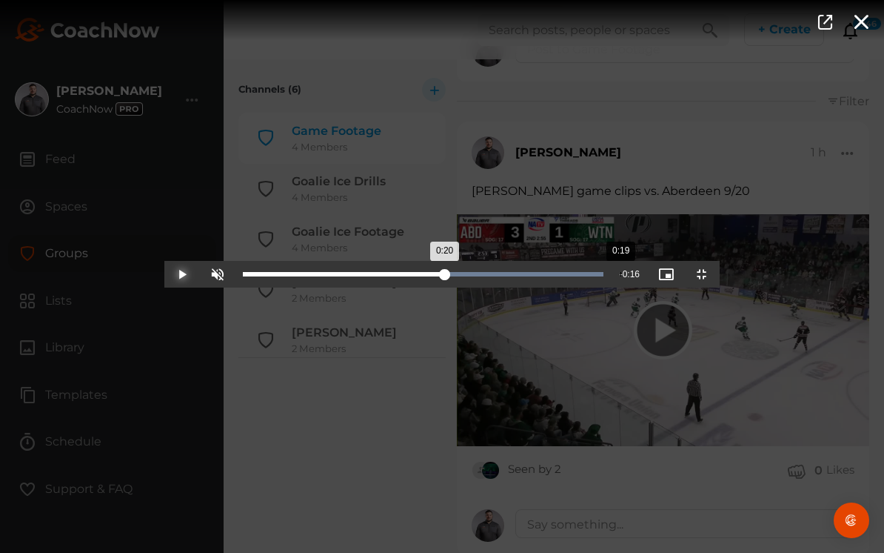
click at [621, 276] on div "0:19" at bounding box center [621, 274] width 1 height 4
click at [441, 276] on div "0:19" at bounding box center [342, 274] width 198 height 4
click at [433, 276] on div "0:19" at bounding box center [338, 274] width 190 height 4
click at [182, 274] on span "Video Player" at bounding box center [182, 274] width 0 height 0
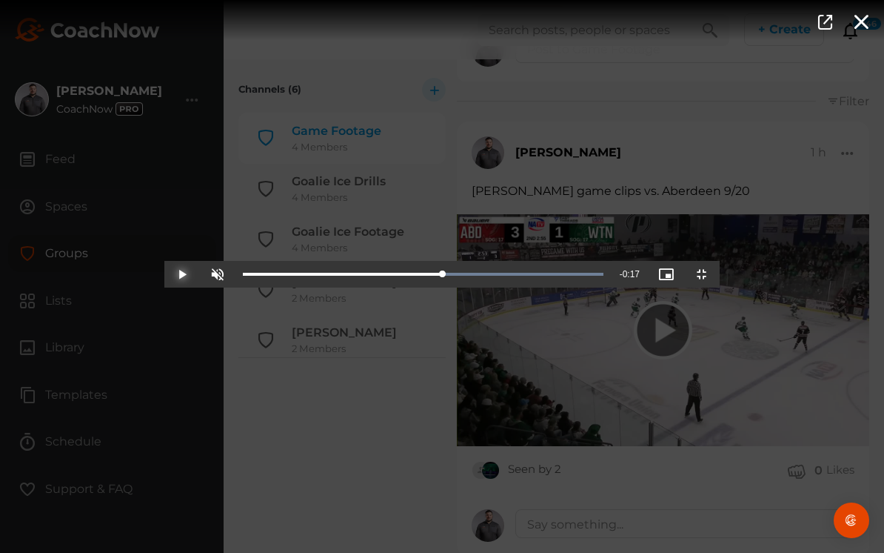
click at [182, 274] on span "Video Player" at bounding box center [182, 274] width 0 height 0
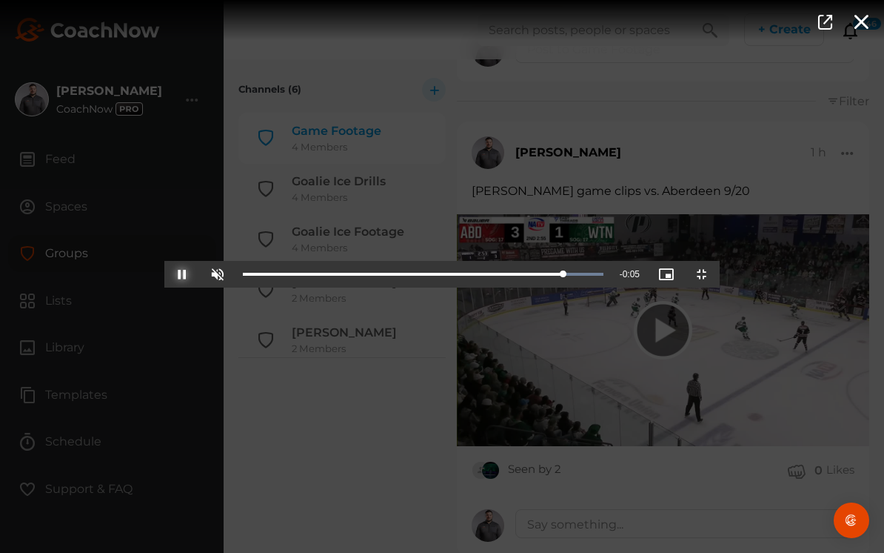
click at [182, 274] on span "Video Player" at bounding box center [182, 274] width 0 height 0
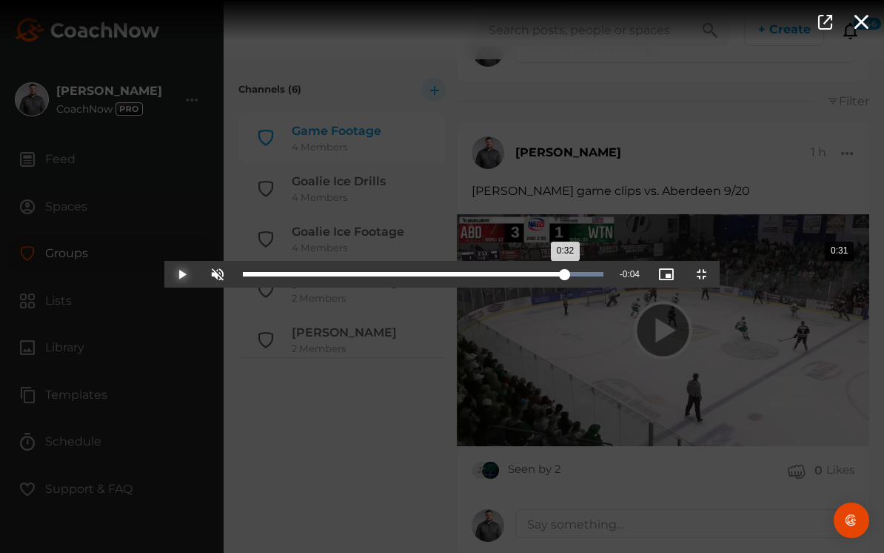
click at [611, 287] on div "Loaded : 100.00% 0:31 0:32" at bounding box center [424, 274] width 376 height 27
click at [565, 276] on div "0:32" at bounding box center [404, 274] width 322 height 4
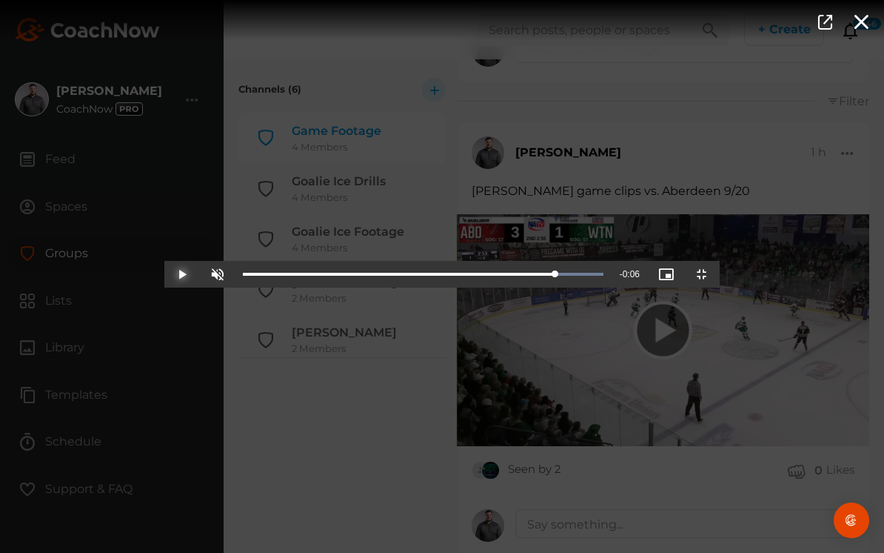
click at [182, 274] on span "Video Player" at bounding box center [182, 274] width 0 height 0
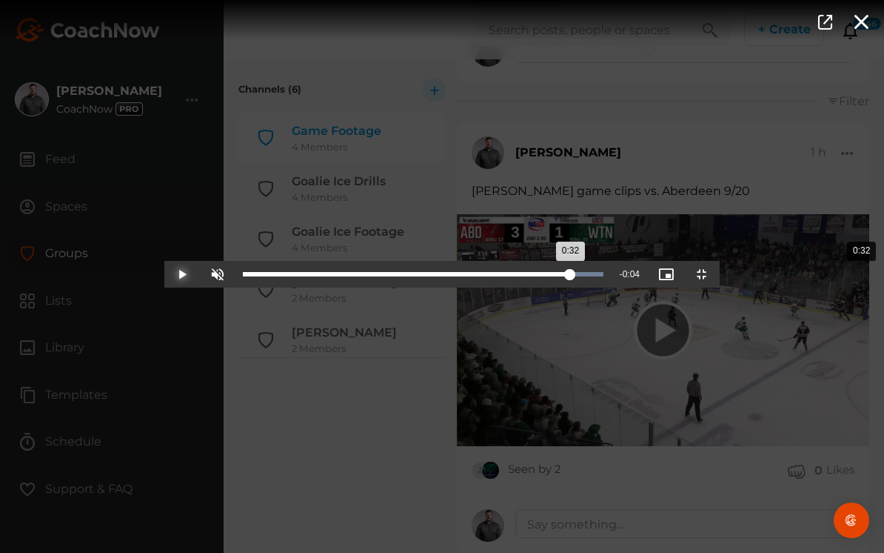
click at [862, 276] on div "0:32" at bounding box center [862, 274] width 1 height 4
click at [604, 276] on div "Loaded : 100.00% 0:31 0:32" at bounding box center [423, 274] width 361 height 4
click at [562, 276] on div "0:31" at bounding box center [402, 274] width 319 height 4
drag, startPoint x: 694, startPoint y: 536, endPoint x: 680, endPoint y: 536, distance: 14.1
click at [611, 287] on div "Loaded : 100.00% 0:31 0:32" at bounding box center [424, 274] width 376 height 27
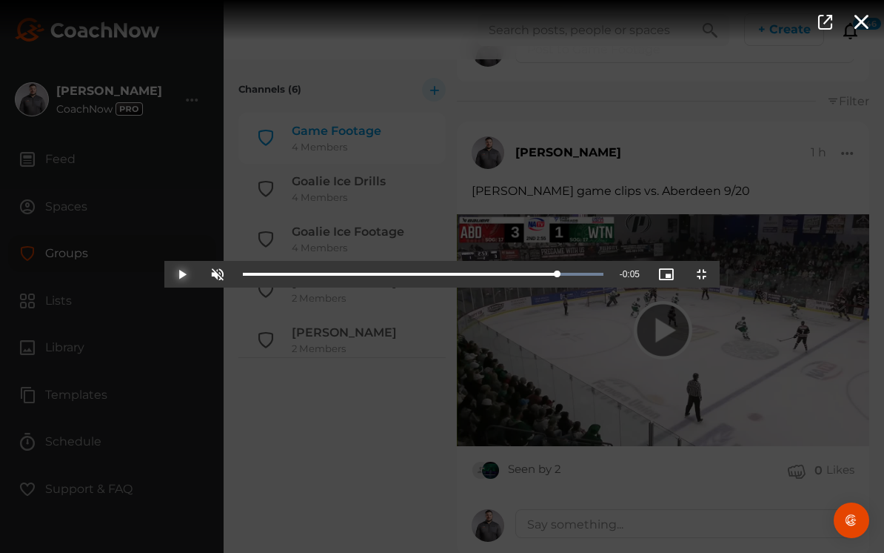
click at [182, 274] on span "Video Player" at bounding box center [182, 274] width 0 height 0
click at [702, 274] on span "Video Player" at bounding box center [702, 274] width 0 height 0
